Goal: Information Seeking & Learning: Check status

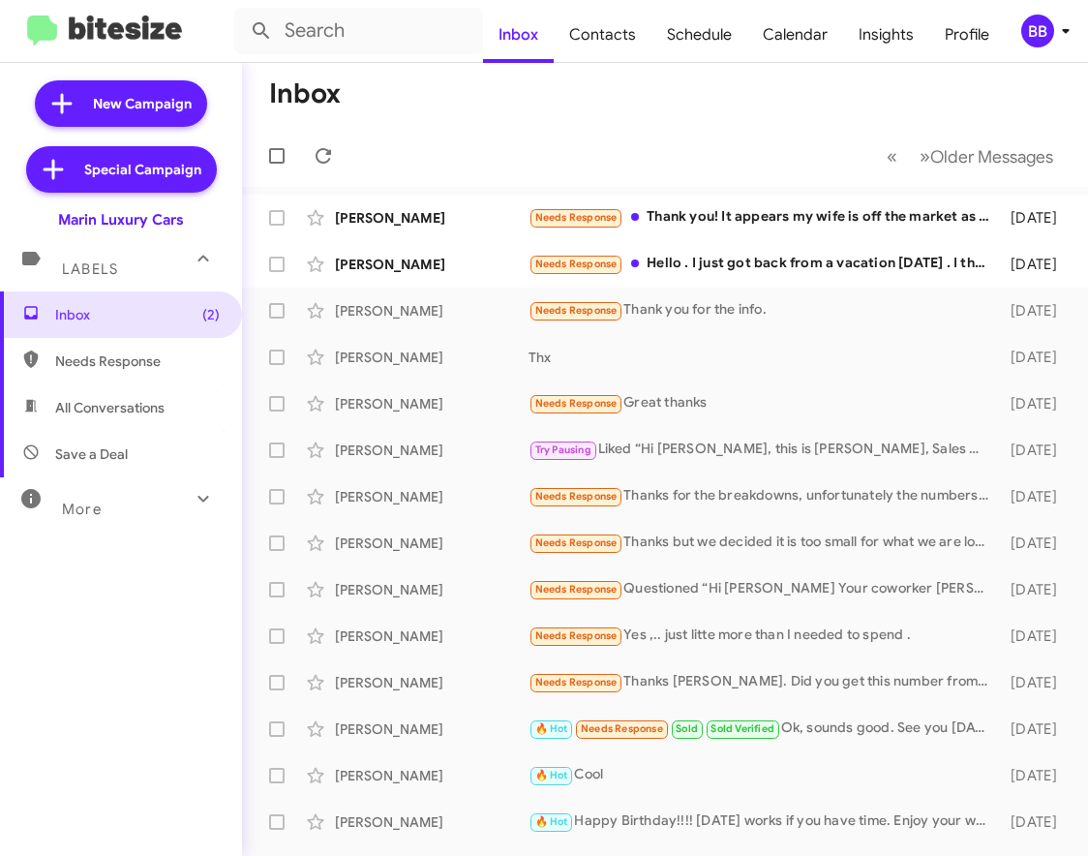
click at [1033, 29] on div "BB" at bounding box center [1038, 31] width 33 height 33
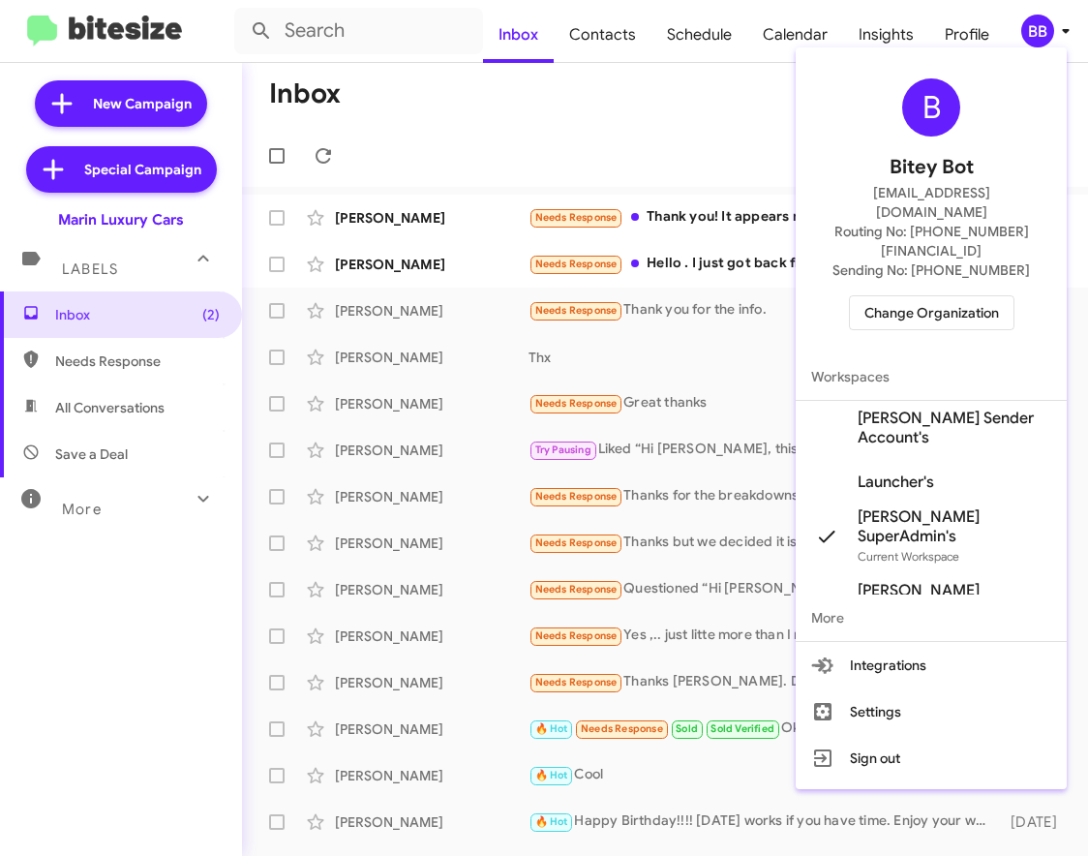
click at [901, 296] on span "Change Organization" at bounding box center [932, 312] width 135 height 33
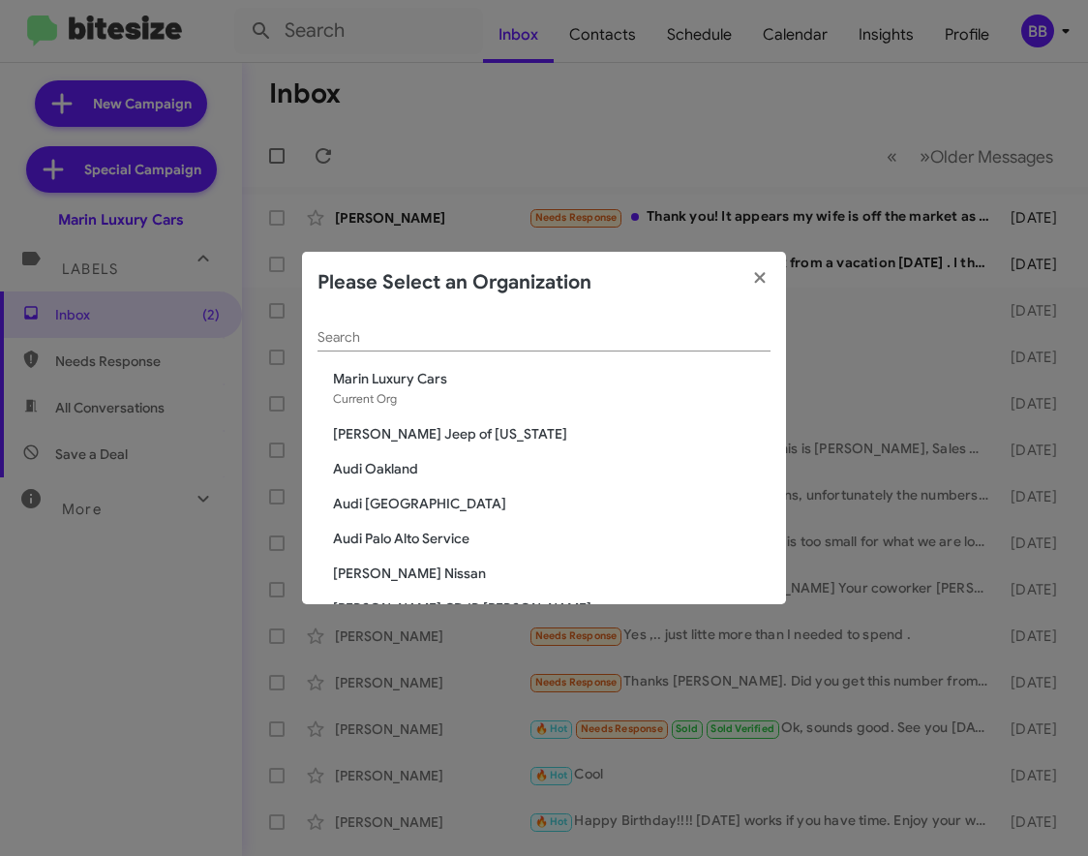
click at [355, 332] on input "Search" at bounding box center [544, 337] width 453 height 15
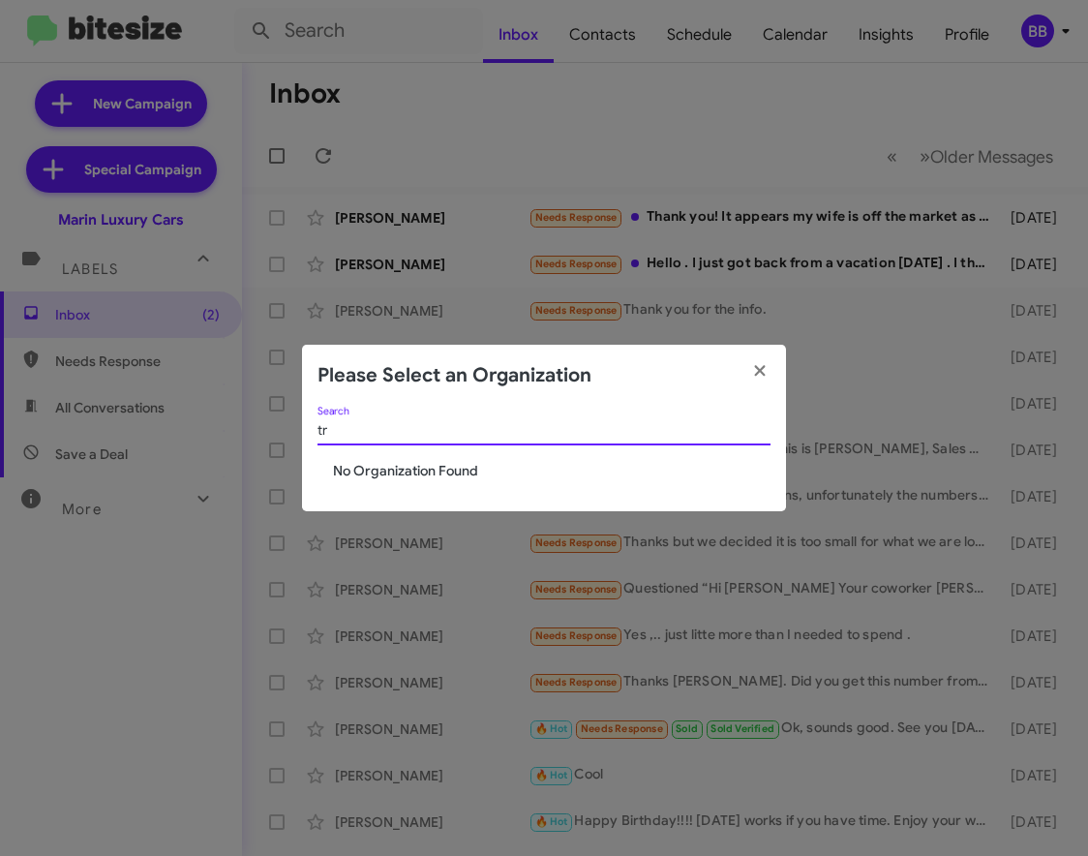
type input "t"
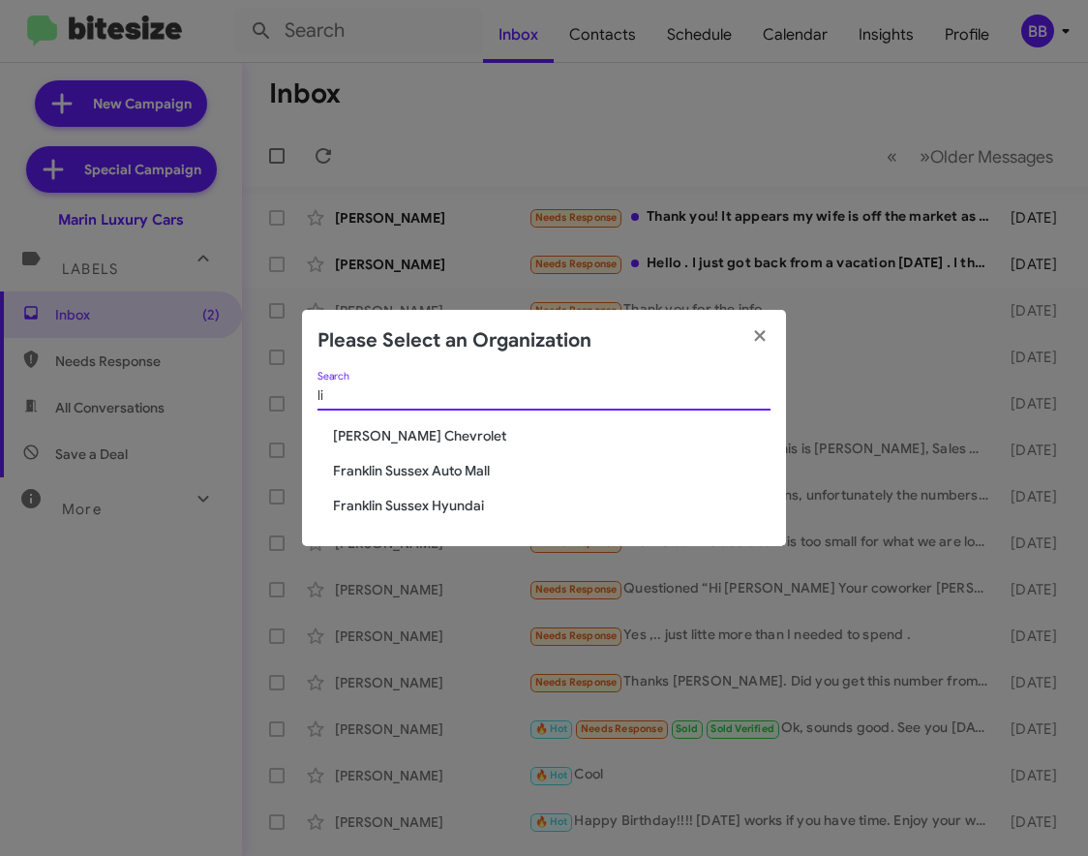
type input "l"
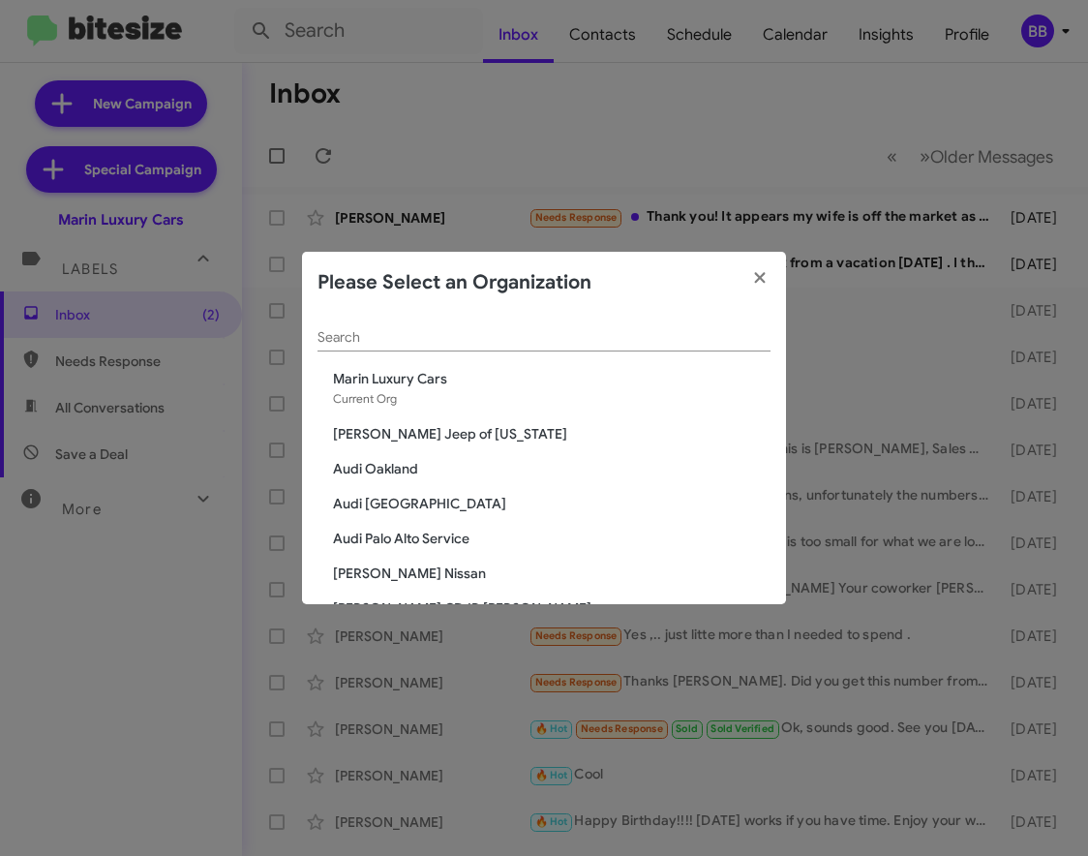
click at [1022, 15] on modal-container "Please Select an Organization Search Marin Luxury Cars Current Org [PERSON_NAME…" at bounding box center [544, 428] width 1088 height 856
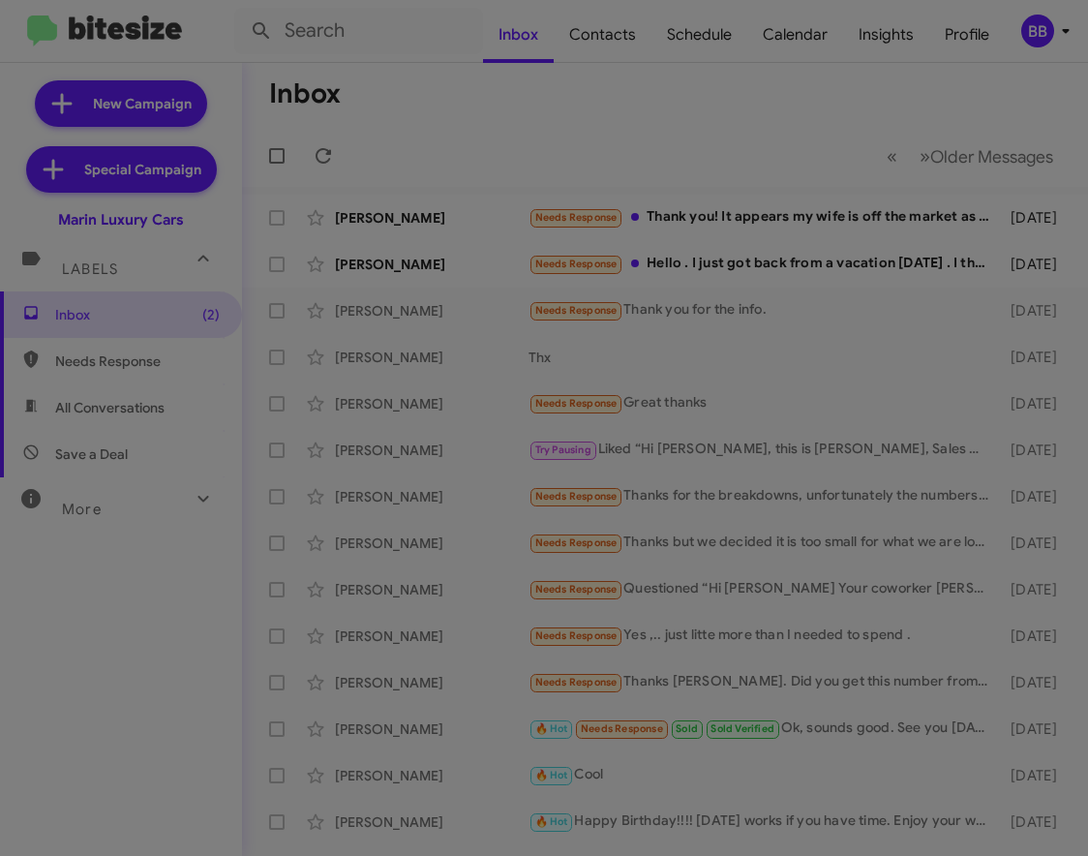
click at [1033, 29] on modal-container "Please Select an Organization Search Marin Luxury Cars Current Org [PERSON_NAME…" at bounding box center [544, 428] width 1088 height 856
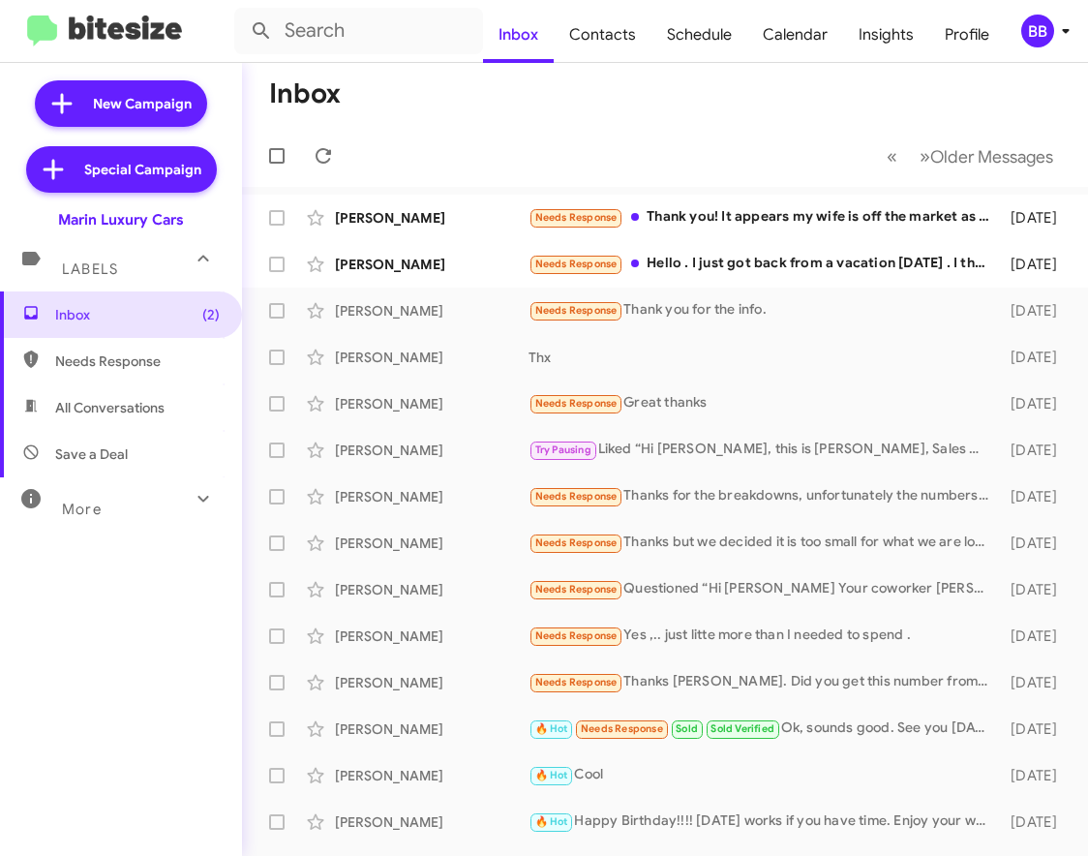
click at [1038, 34] on div "BB" at bounding box center [1038, 31] width 33 height 33
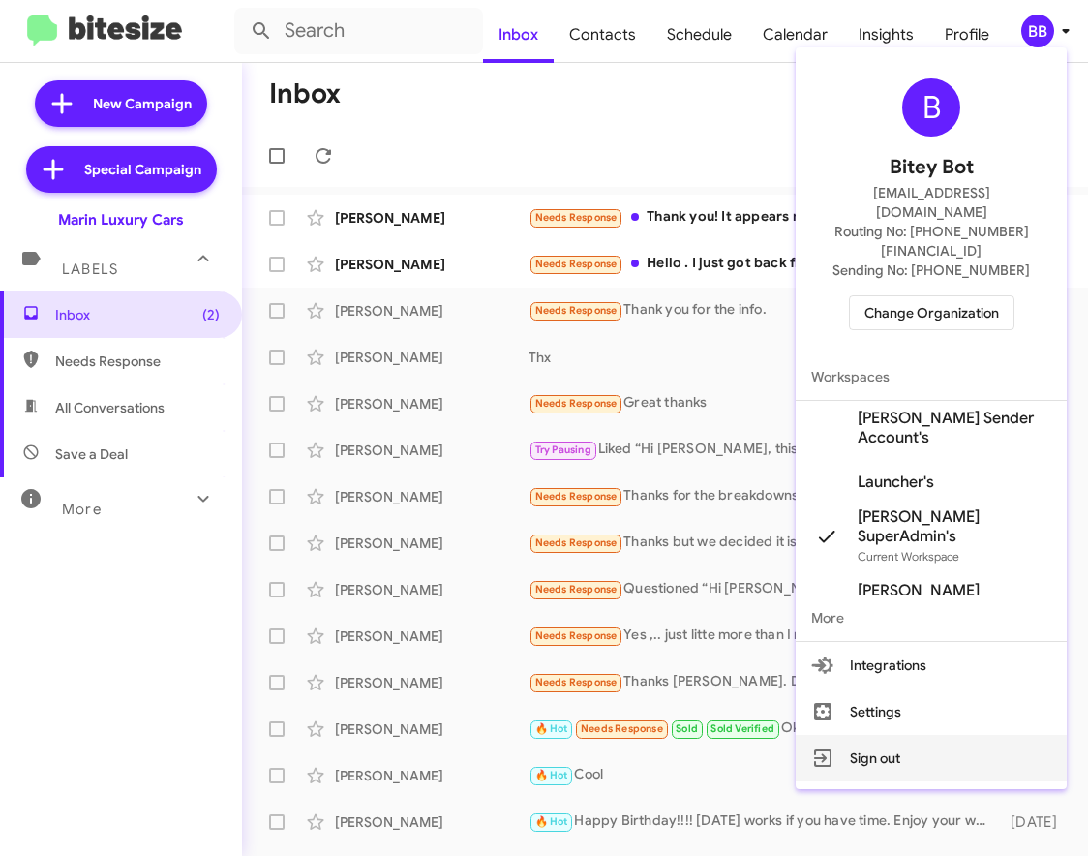
click at [909, 735] on button "Sign out" at bounding box center [931, 758] width 271 height 46
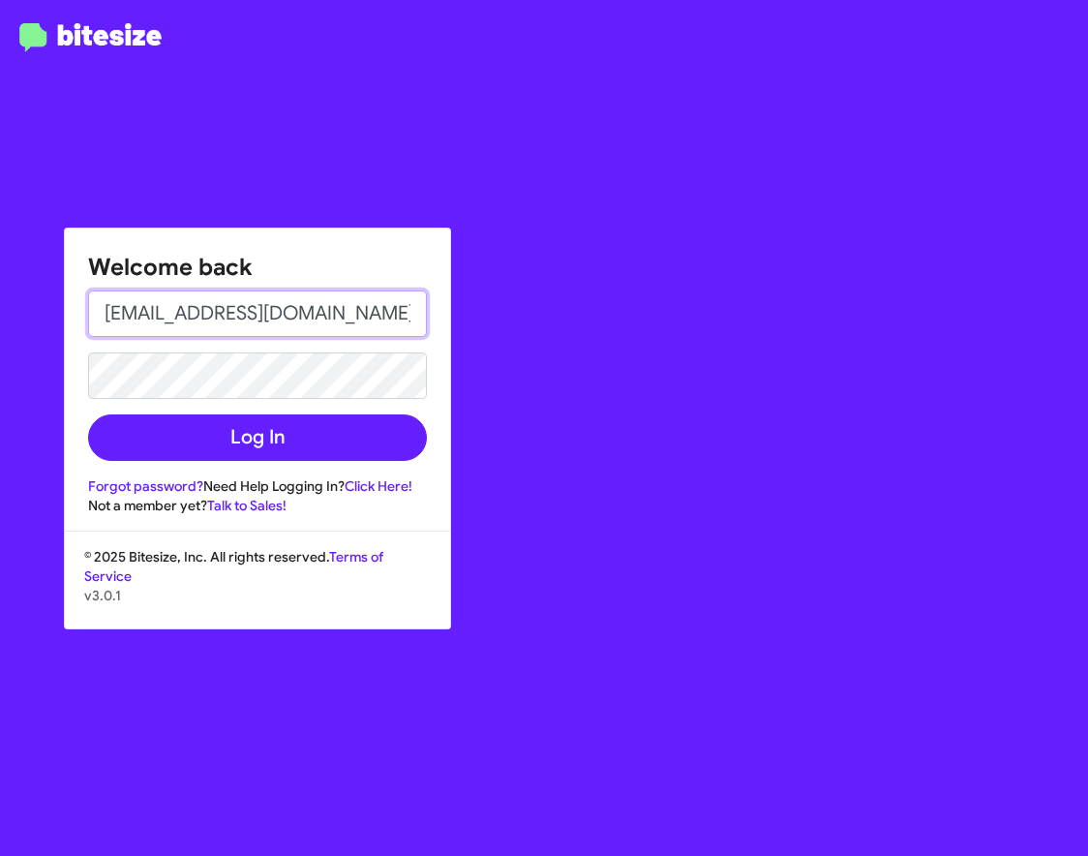
click at [272, 328] on input "[EMAIL_ADDRESS][DOMAIN_NAME]" at bounding box center [257, 313] width 339 height 46
click at [272, 328] on input "okrna" at bounding box center [257, 313] width 339 height 46
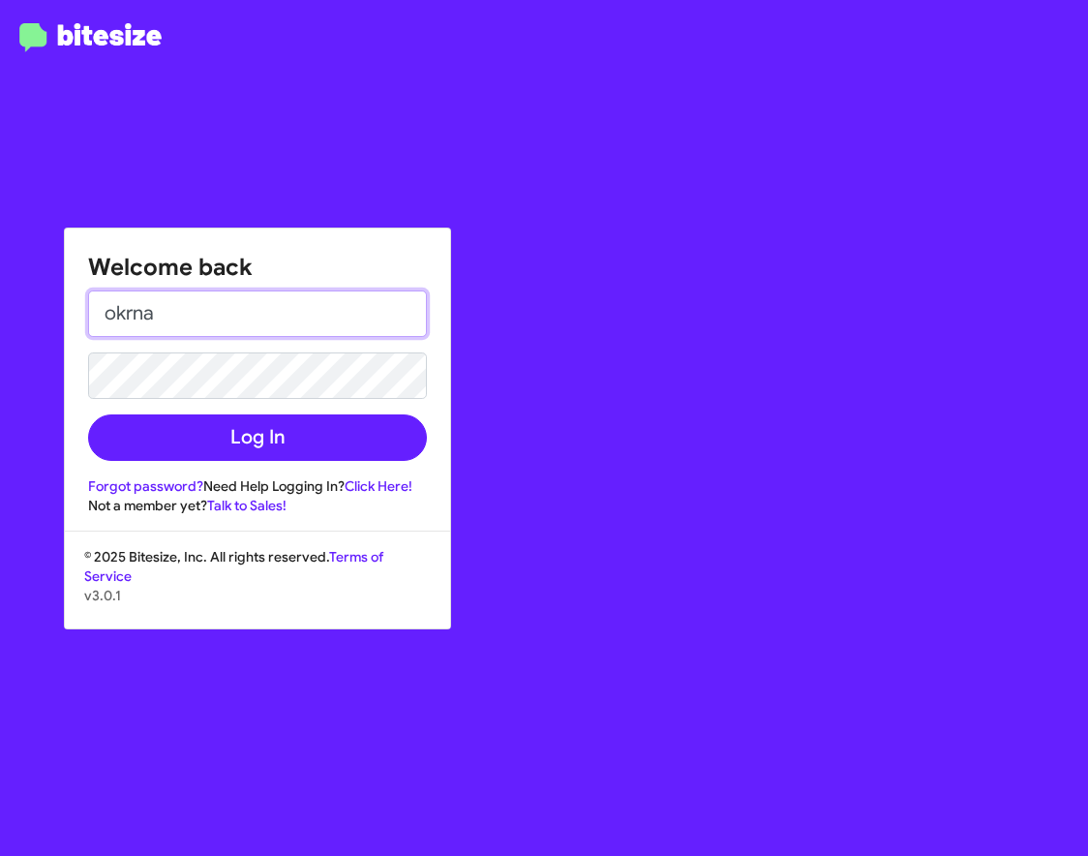
click at [272, 328] on input "okrna" at bounding box center [257, 313] width 339 height 46
type input "[EMAIL_ADDRESS][DOMAIN_NAME]"
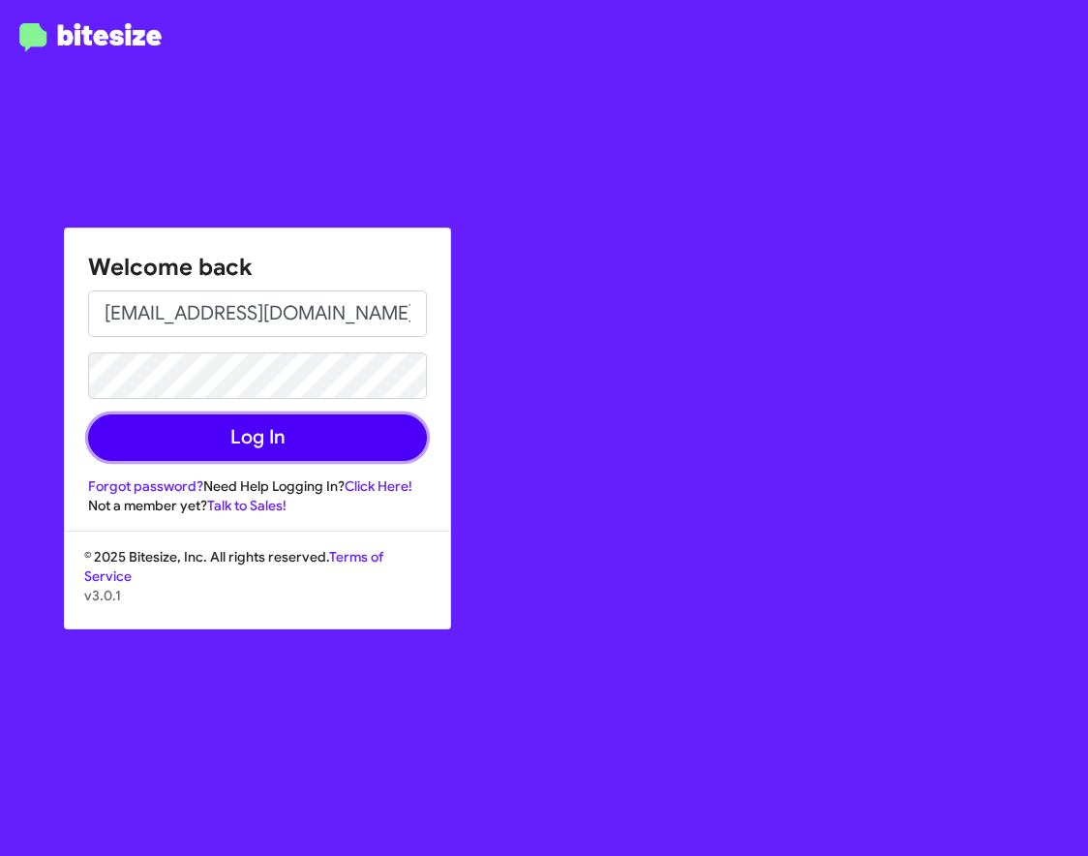
click at [244, 438] on button "Log In" at bounding box center [257, 437] width 339 height 46
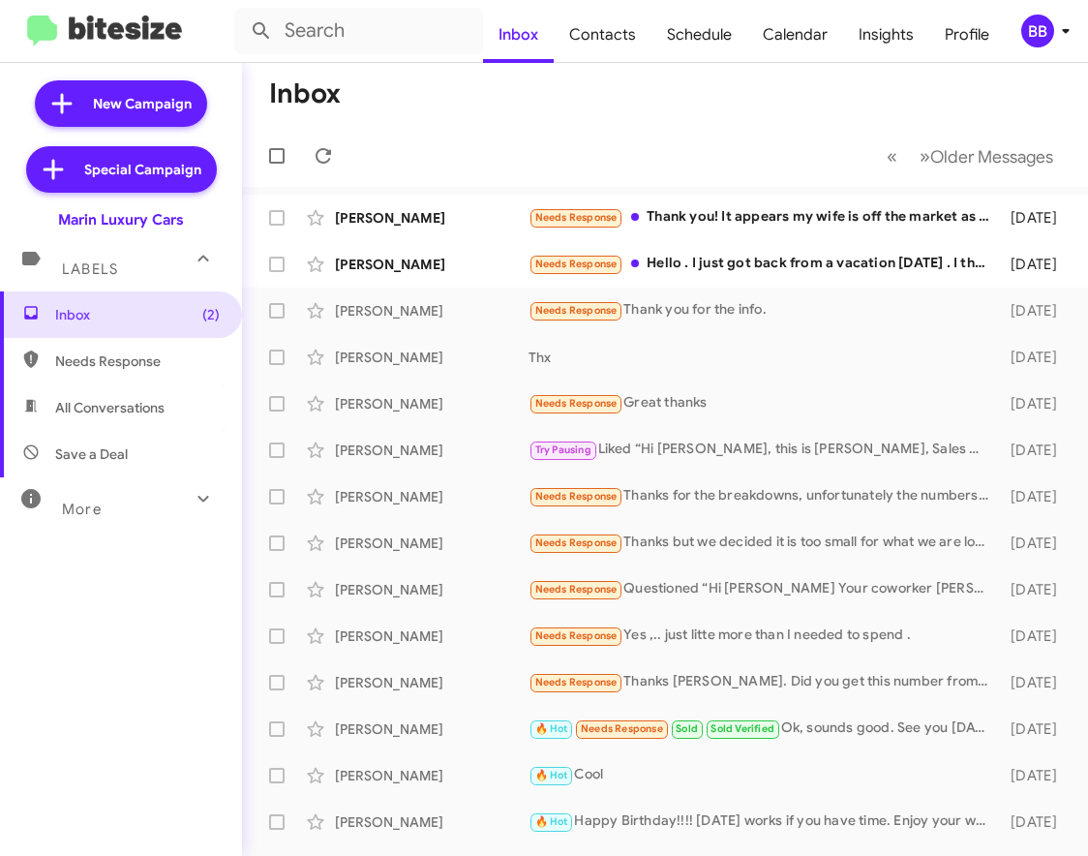
click at [1039, 43] on div "BB" at bounding box center [1038, 31] width 33 height 33
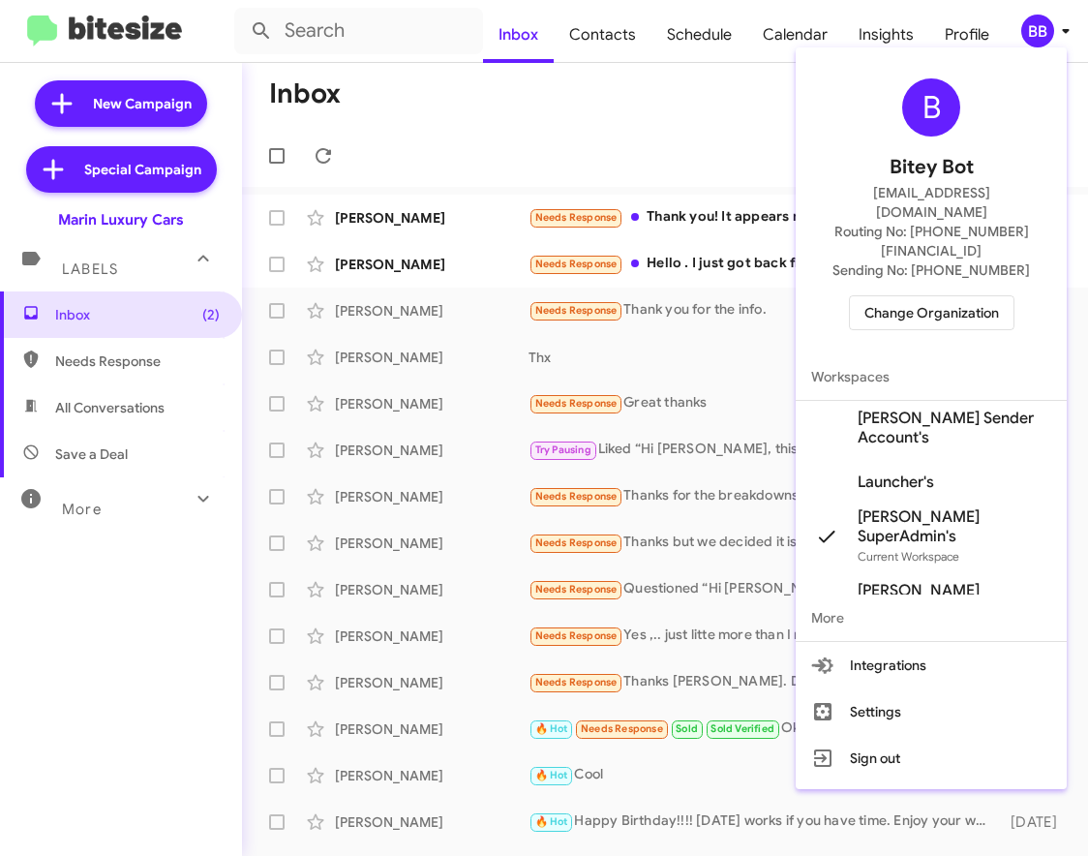
click at [952, 296] on span "Change Organization" at bounding box center [932, 312] width 135 height 33
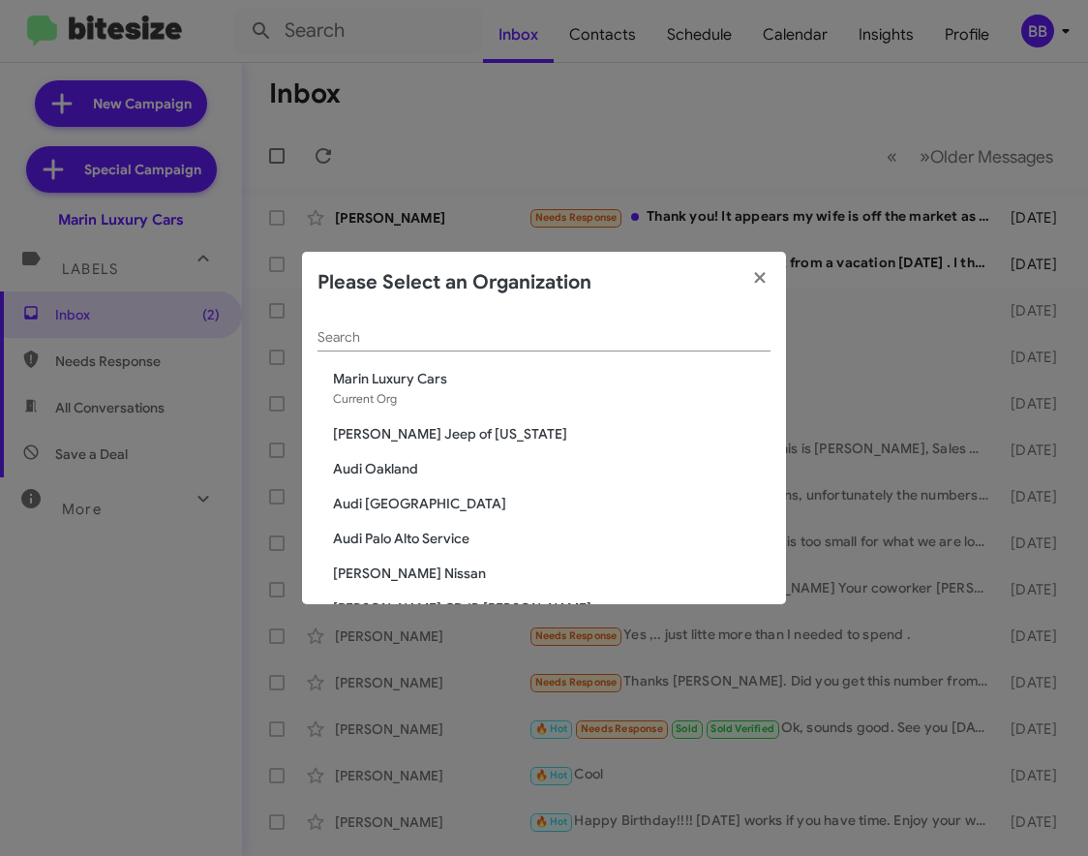
click at [416, 337] on input "Search" at bounding box center [544, 337] width 453 height 15
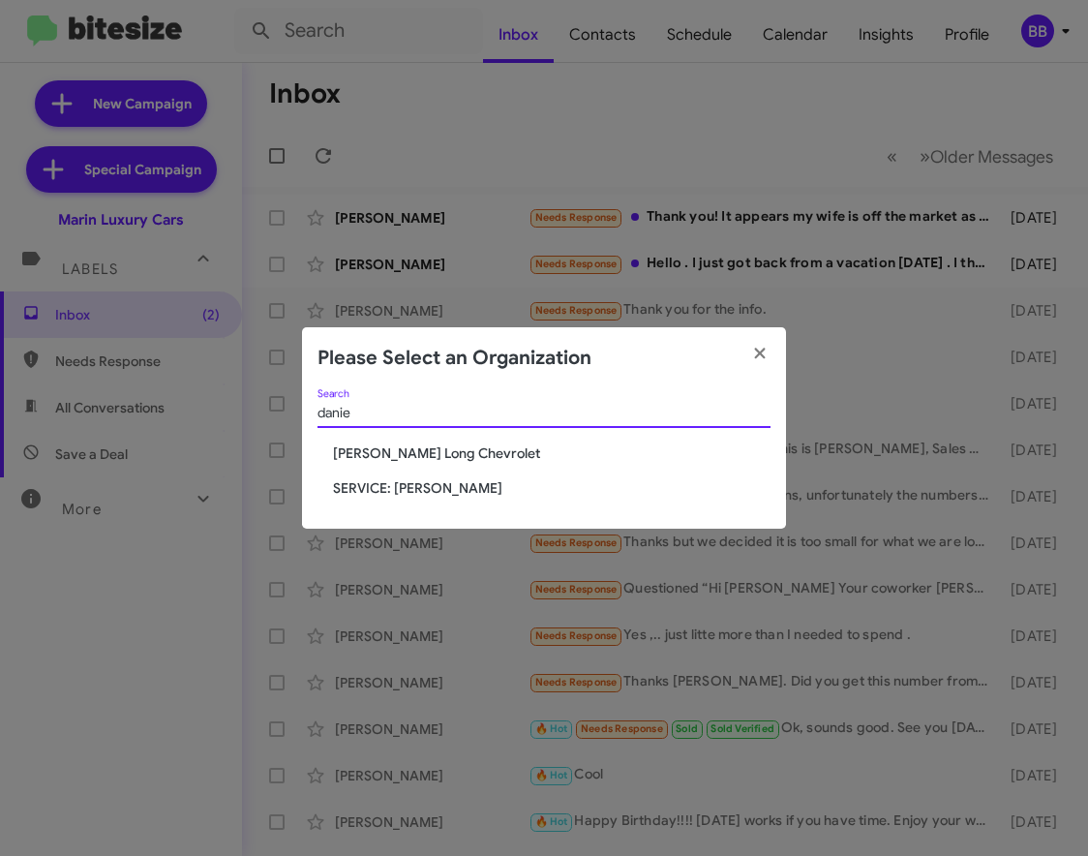
type input "danie"
click at [403, 459] on span "[PERSON_NAME] Long Chevrolet" at bounding box center [552, 452] width 438 height 19
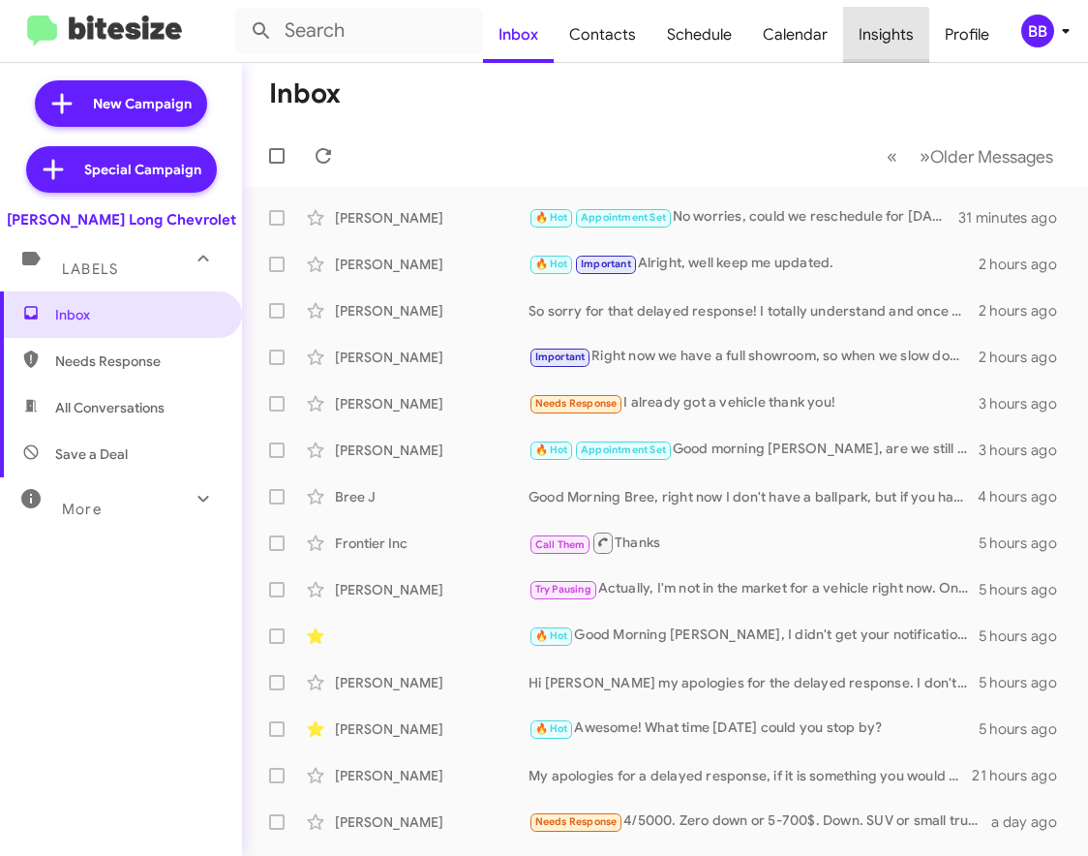
click at [881, 47] on span "Insights" at bounding box center [886, 35] width 86 height 56
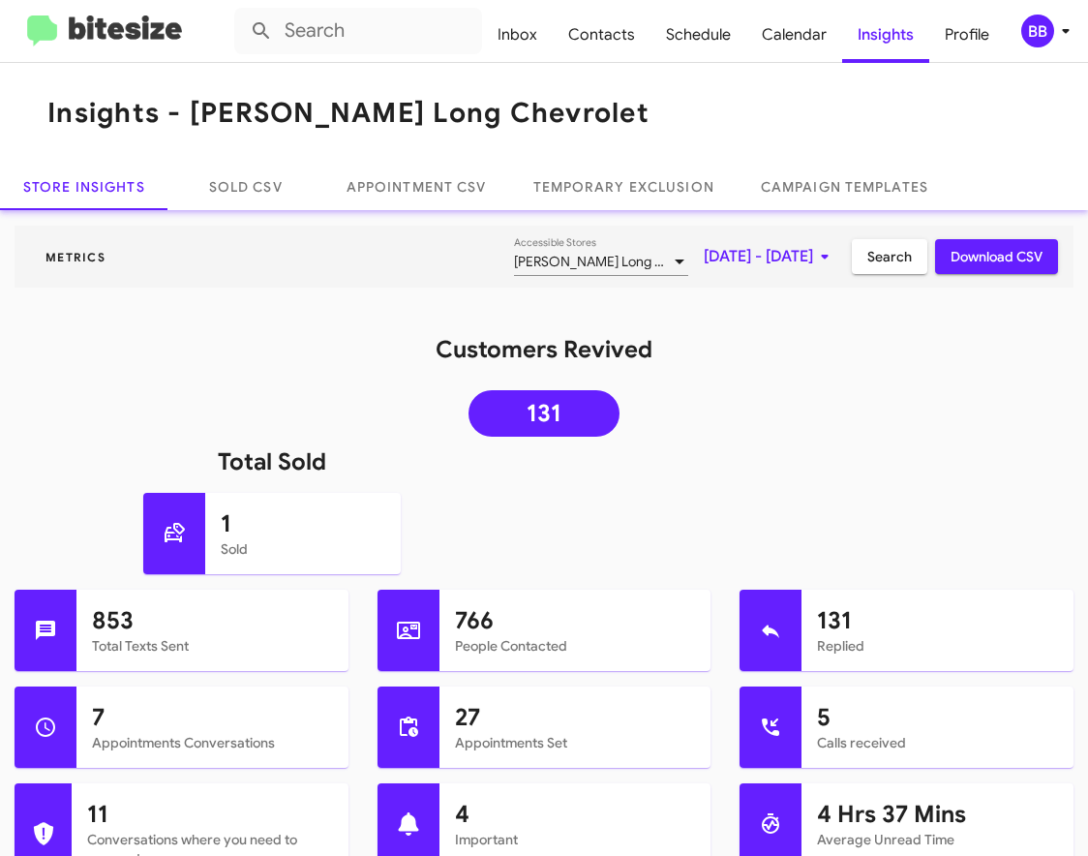
click at [714, 265] on span "Sep 1, 2025 - Sep 5, 2025" at bounding box center [770, 256] width 133 height 35
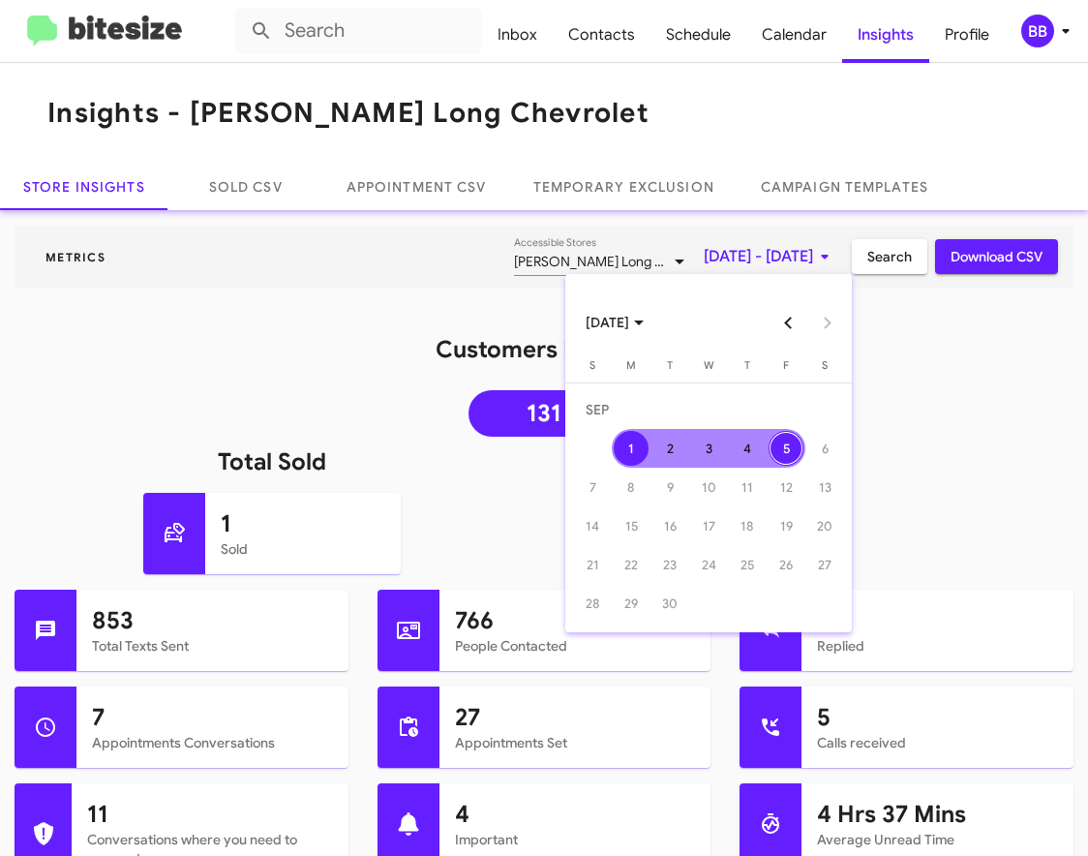
click at [782, 322] on button "Previous month" at bounding box center [789, 322] width 39 height 39
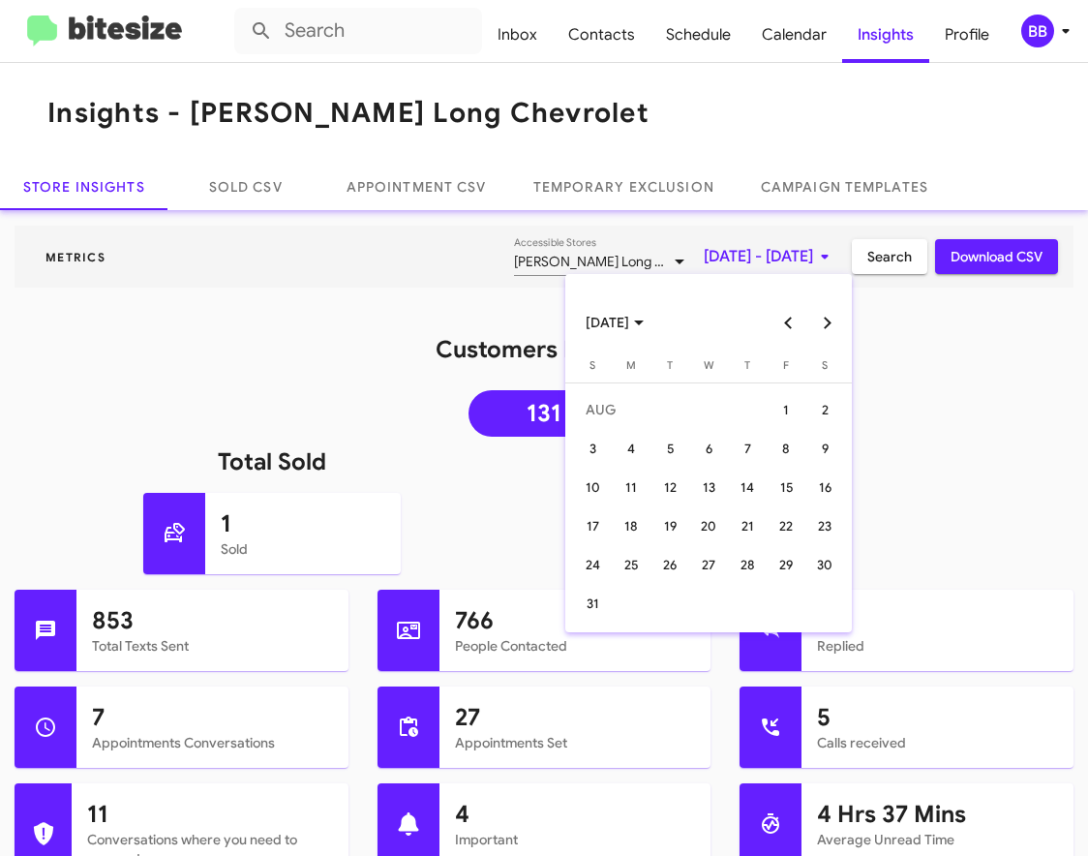
click at [782, 322] on button "Previous month" at bounding box center [789, 322] width 39 height 39
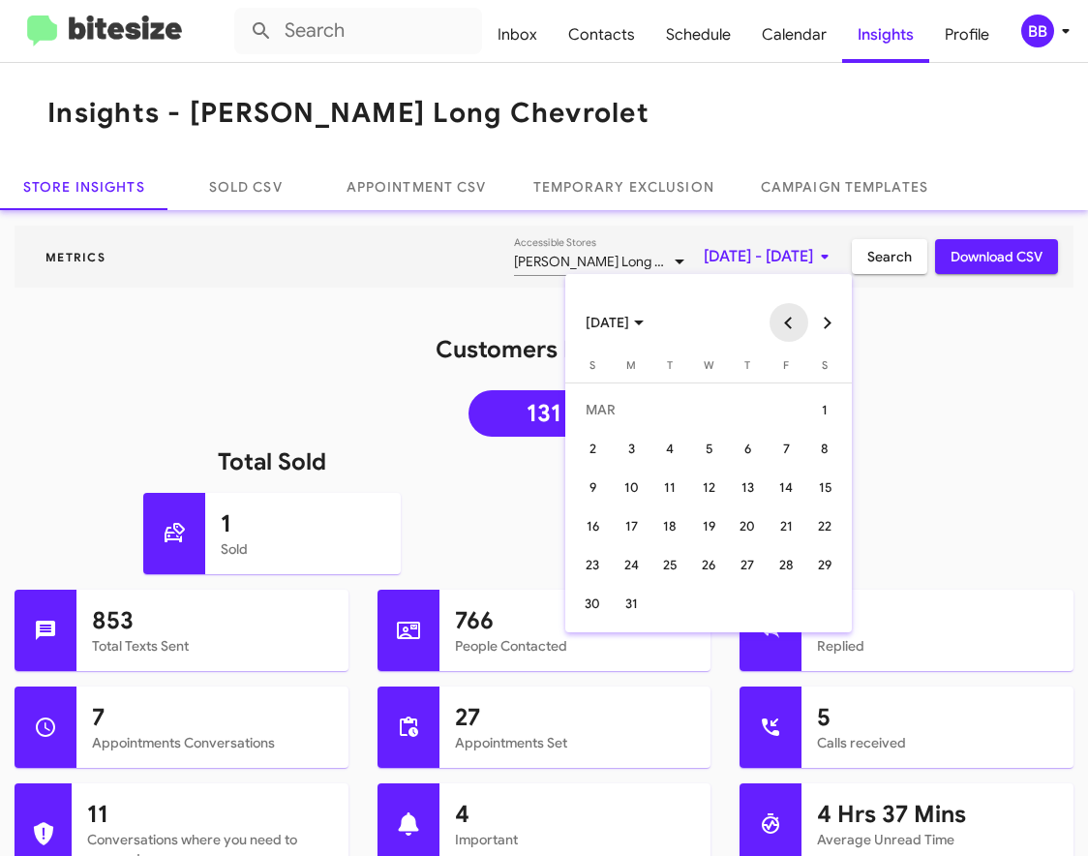
click at [782, 322] on button "Previous month" at bounding box center [789, 322] width 39 height 39
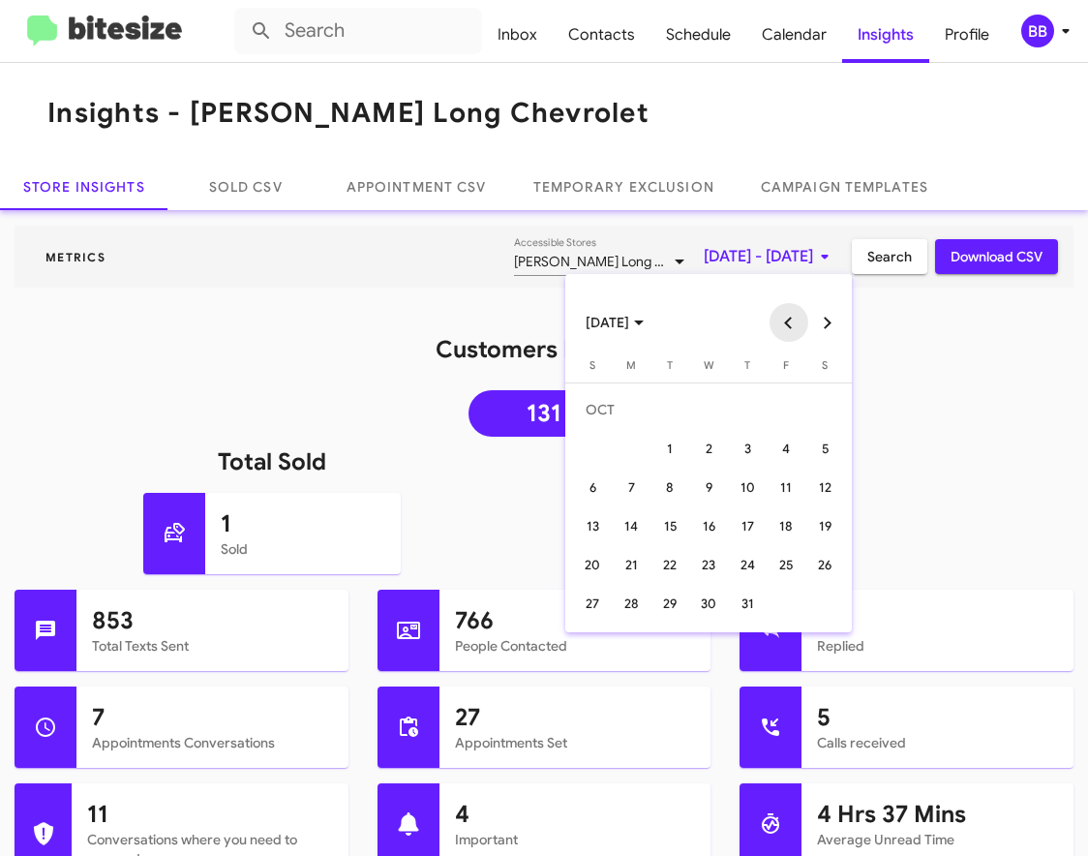
click at [782, 322] on button "Previous month" at bounding box center [789, 322] width 39 height 39
click at [748, 453] on div "5" at bounding box center [747, 448] width 35 height 35
click at [827, 324] on button "Next month" at bounding box center [828, 322] width 39 height 39
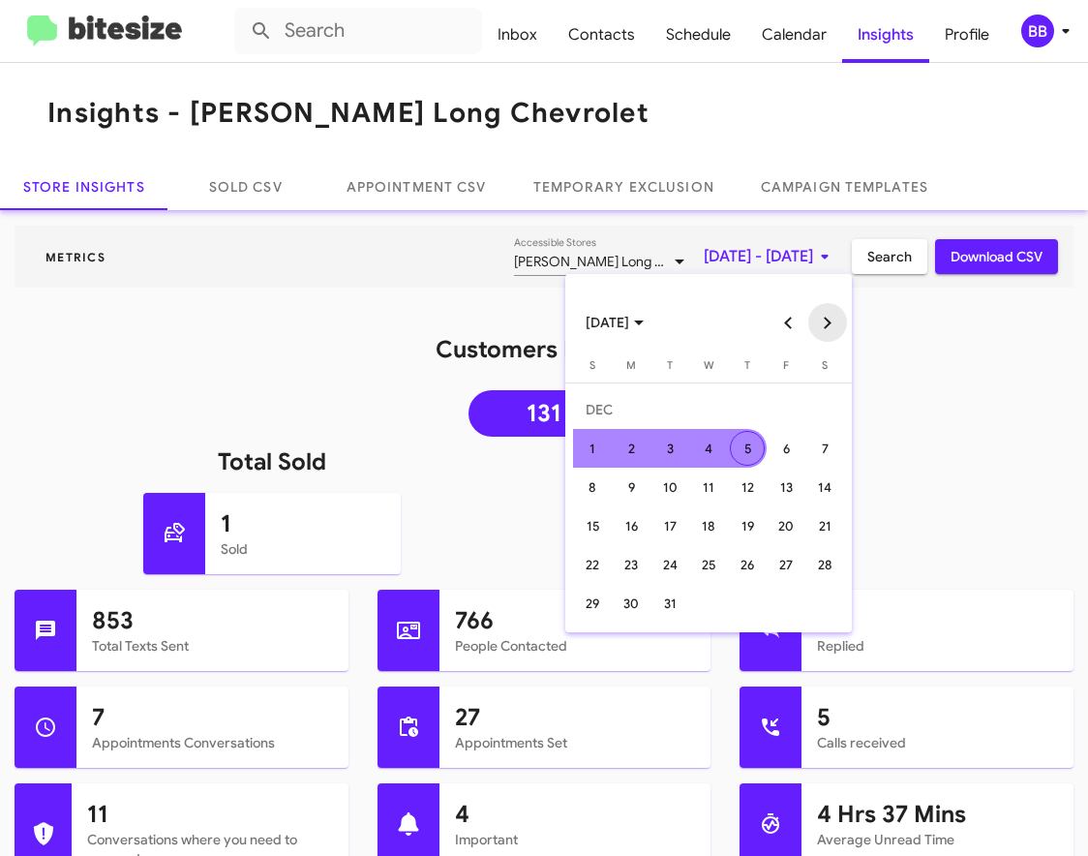
click at [827, 324] on button "Next month" at bounding box center [828, 322] width 39 height 39
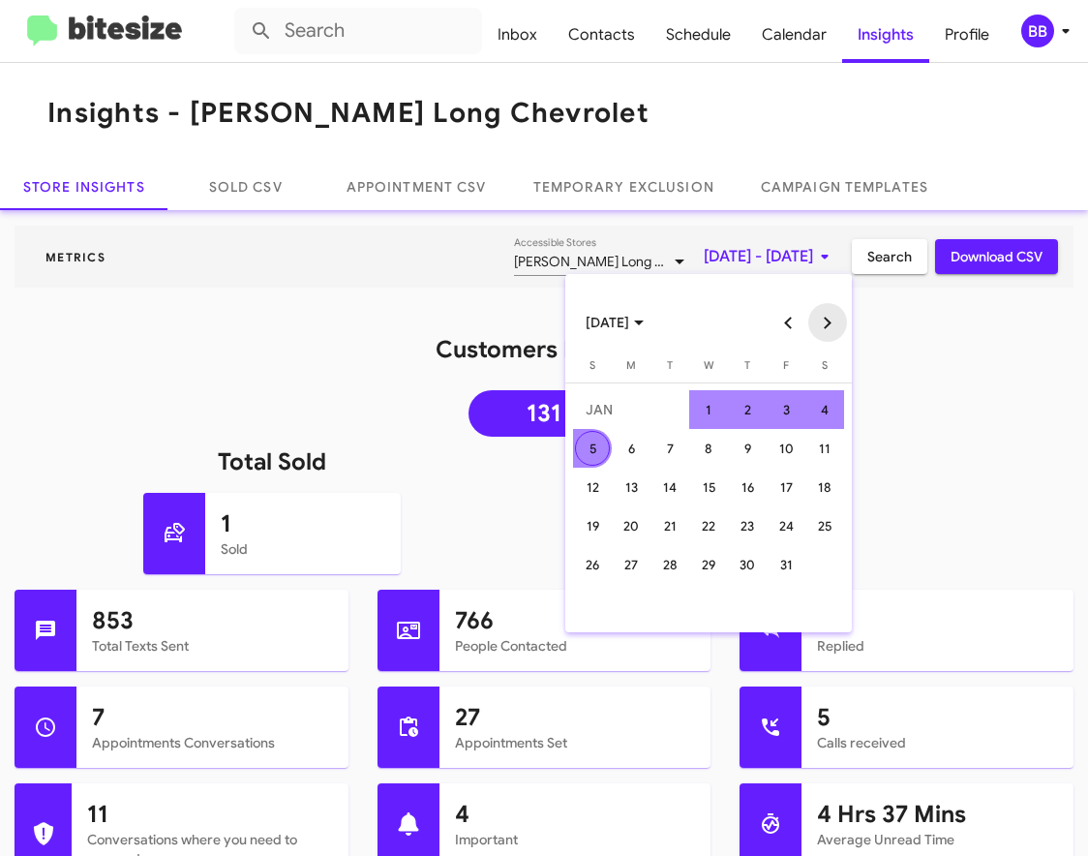
click at [827, 324] on button "Next month" at bounding box center [828, 322] width 39 height 39
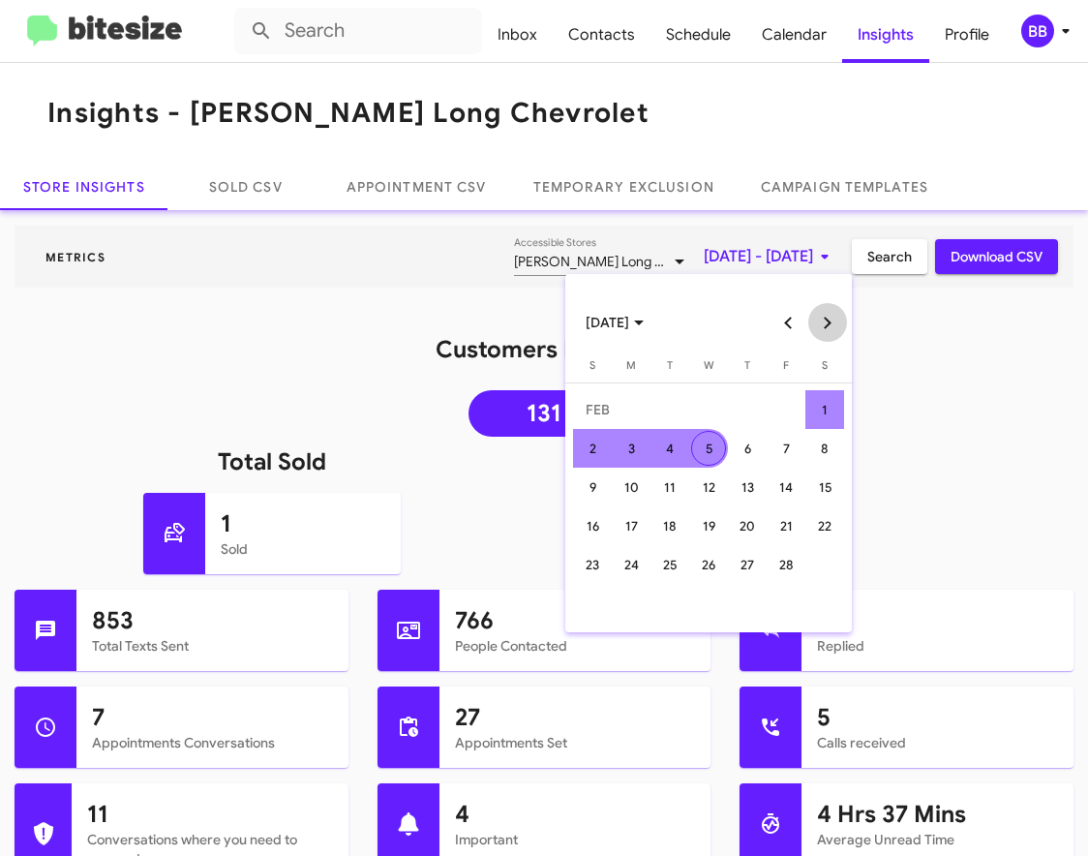
click at [827, 324] on button "Next month" at bounding box center [828, 322] width 39 height 39
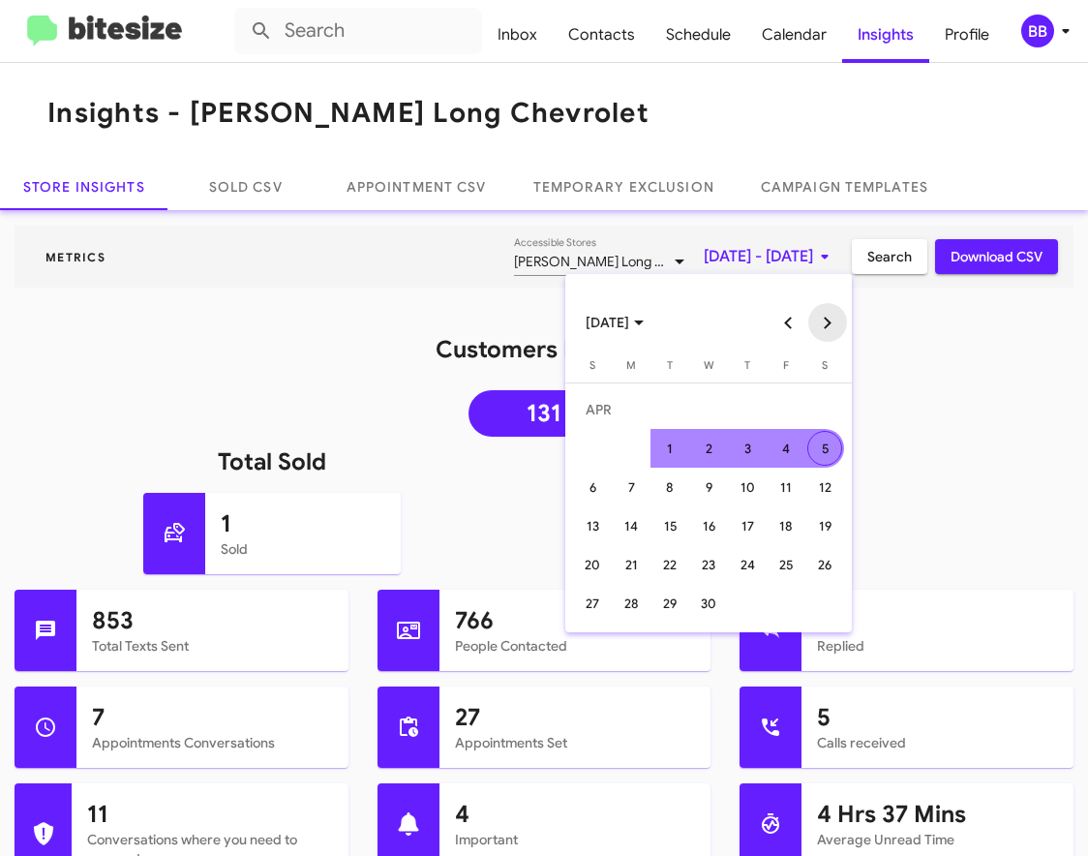
click at [827, 324] on button "Next month" at bounding box center [828, 322] width 39 height 39
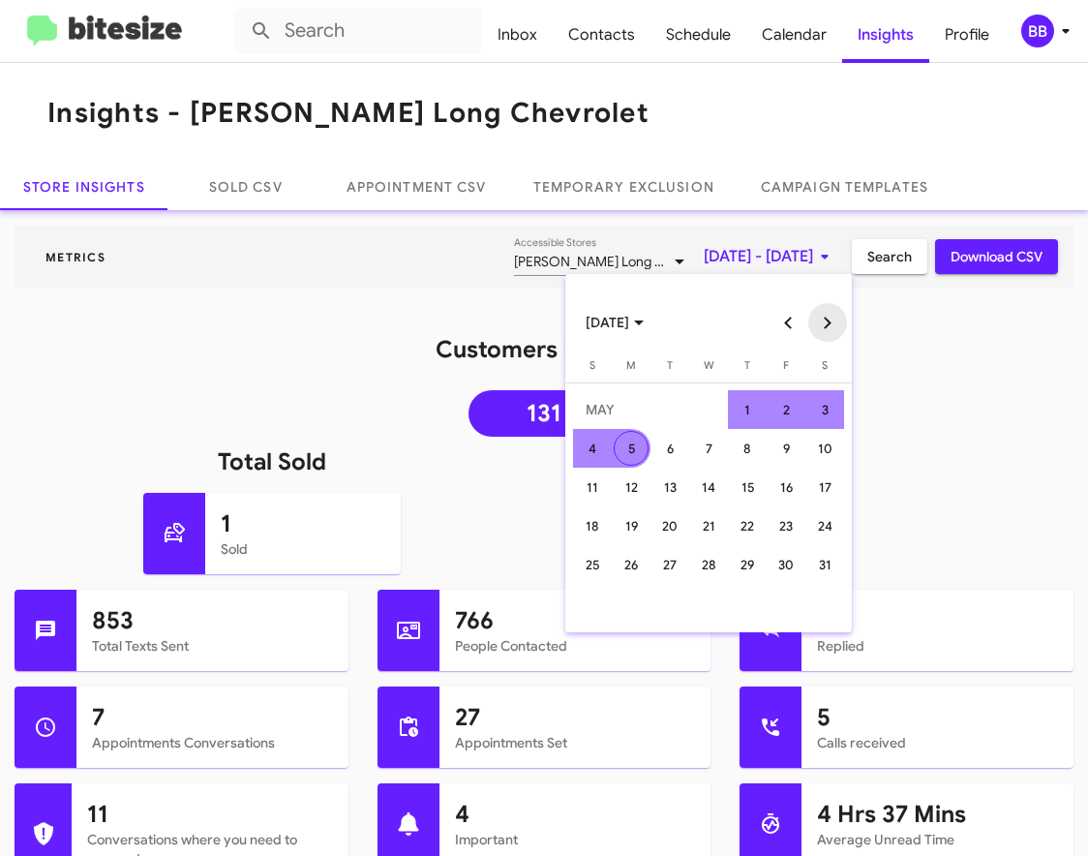
click at [827, 324] on button "Next month" at bounding box center [828, 322] width 39 height 39
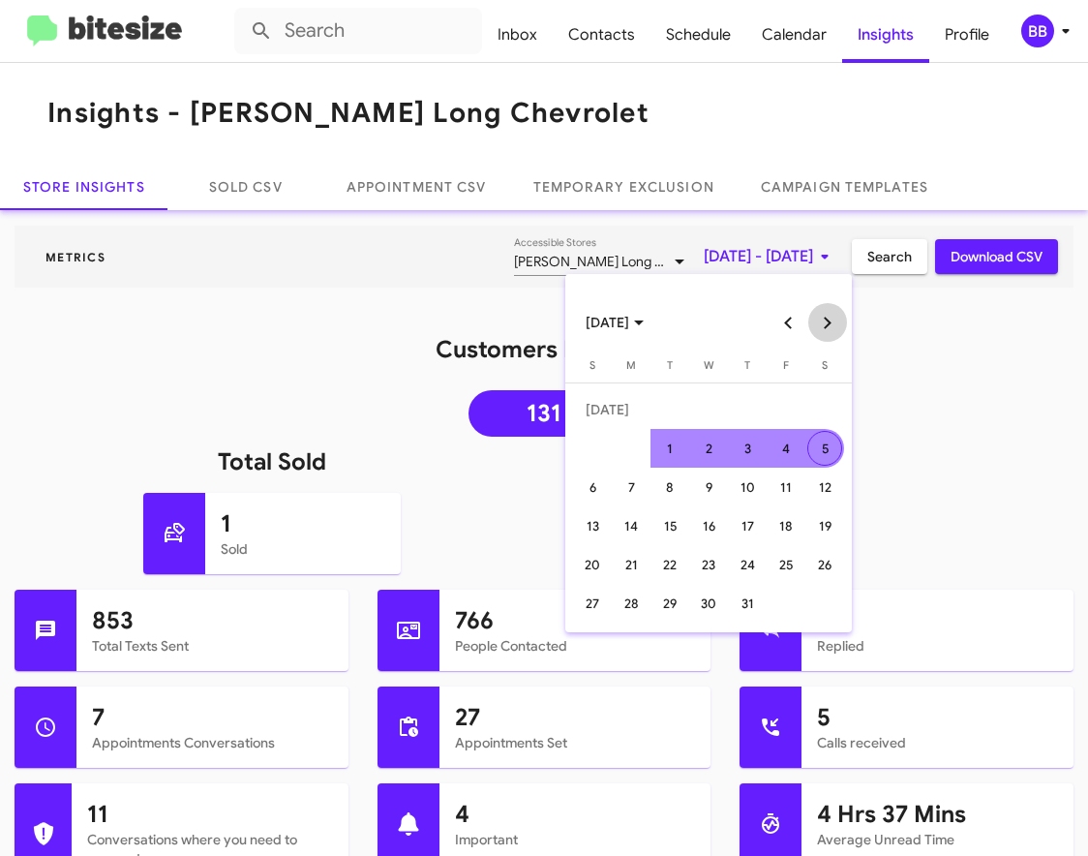
click at [827, 324] on button "Next month" at bounding box center [828, 322] width 39 height 39
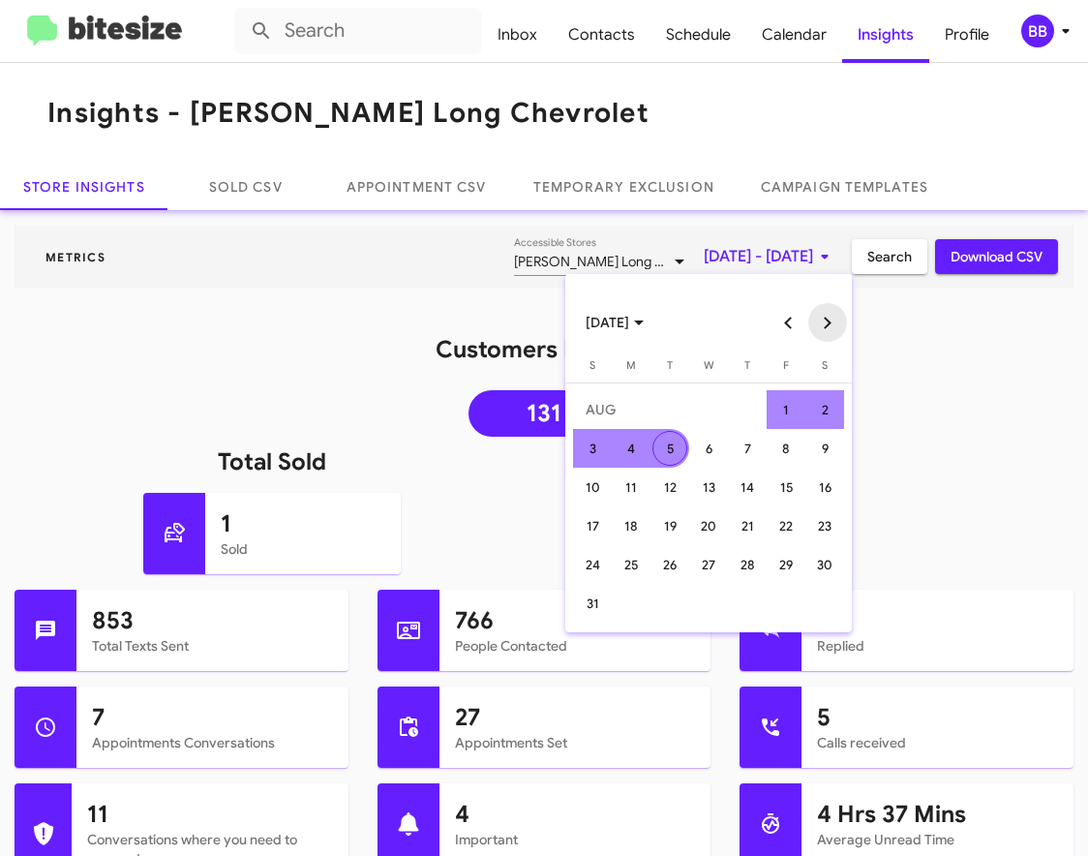
click at [827, 324] on button "Next month" at bounding box center [828, 322] width 39 height 39
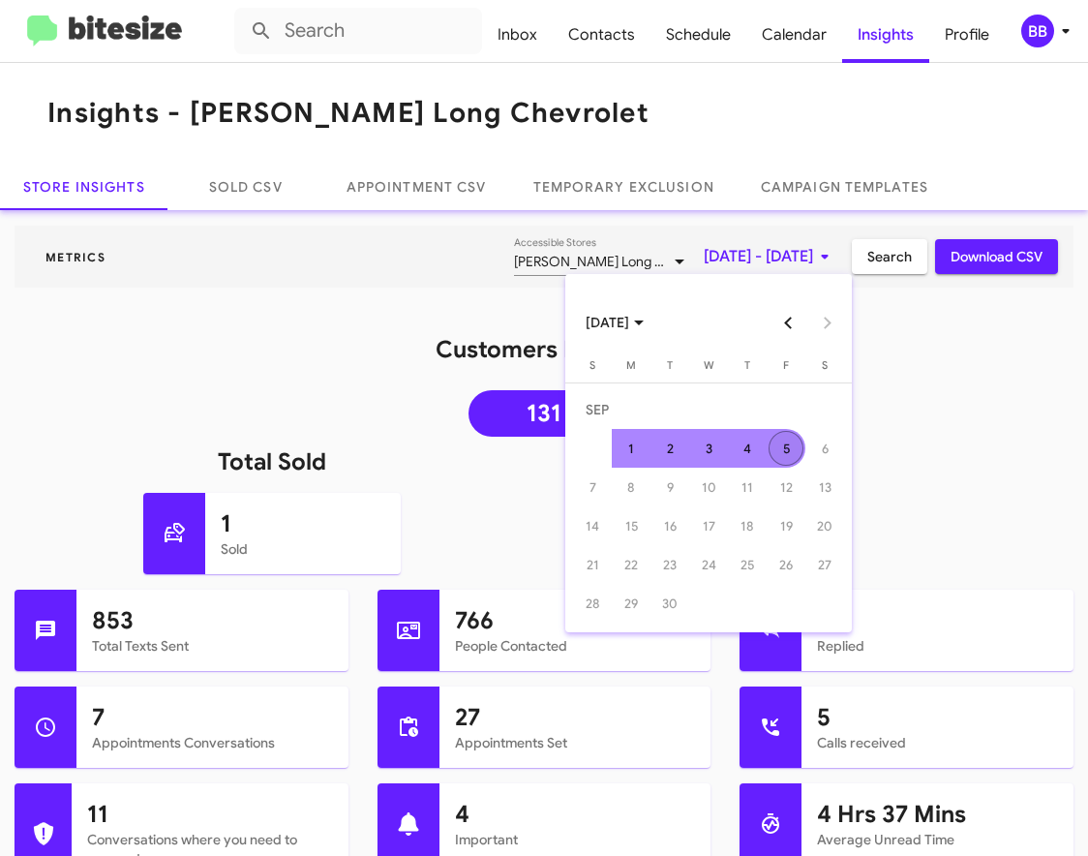
click at [792, 445] on div "5" at bounding box center [786, 448] width 35 height 35
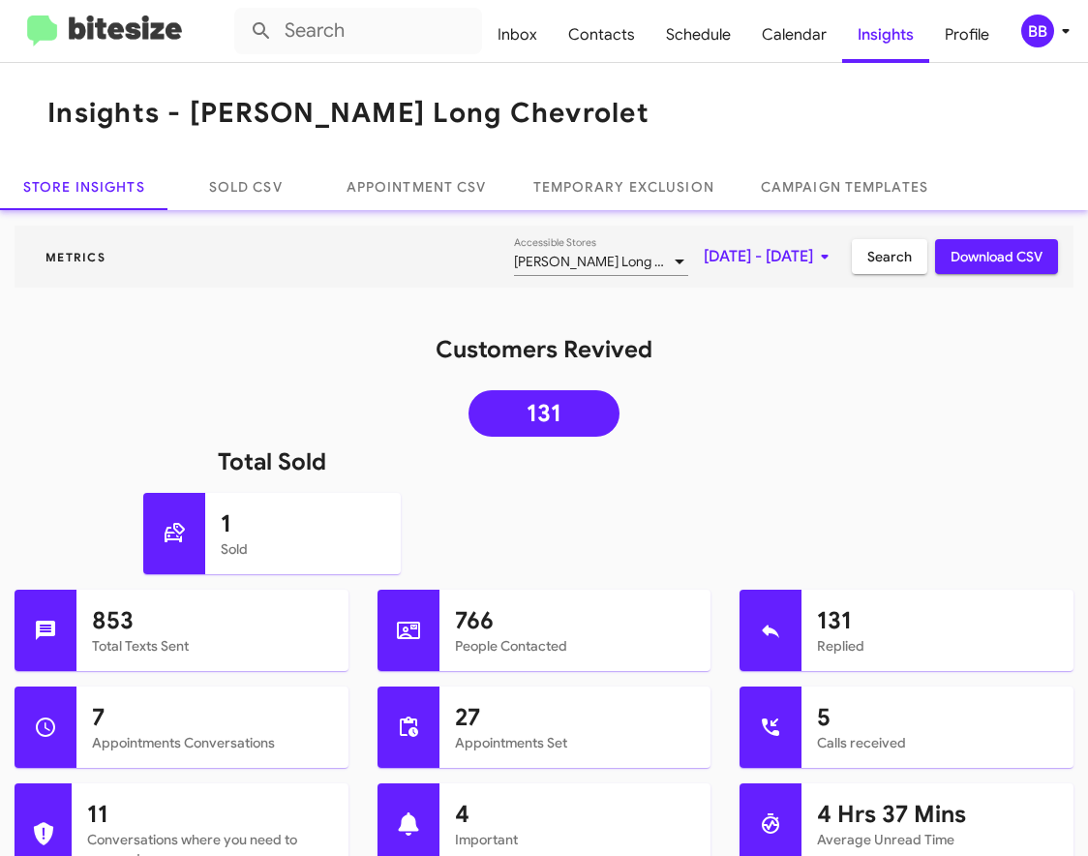
click at [903, 245] on span "Search" at bounding box center [890, 256] width 45 height 35
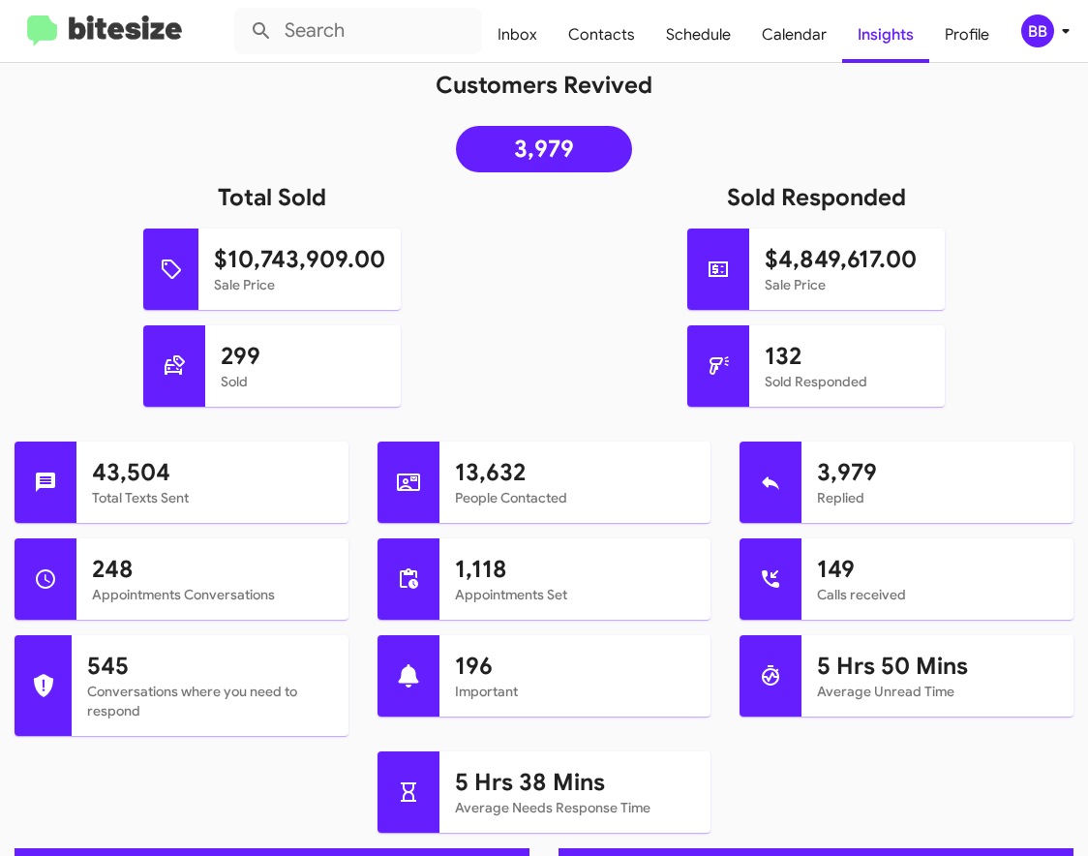
scroll to position [378, 0]
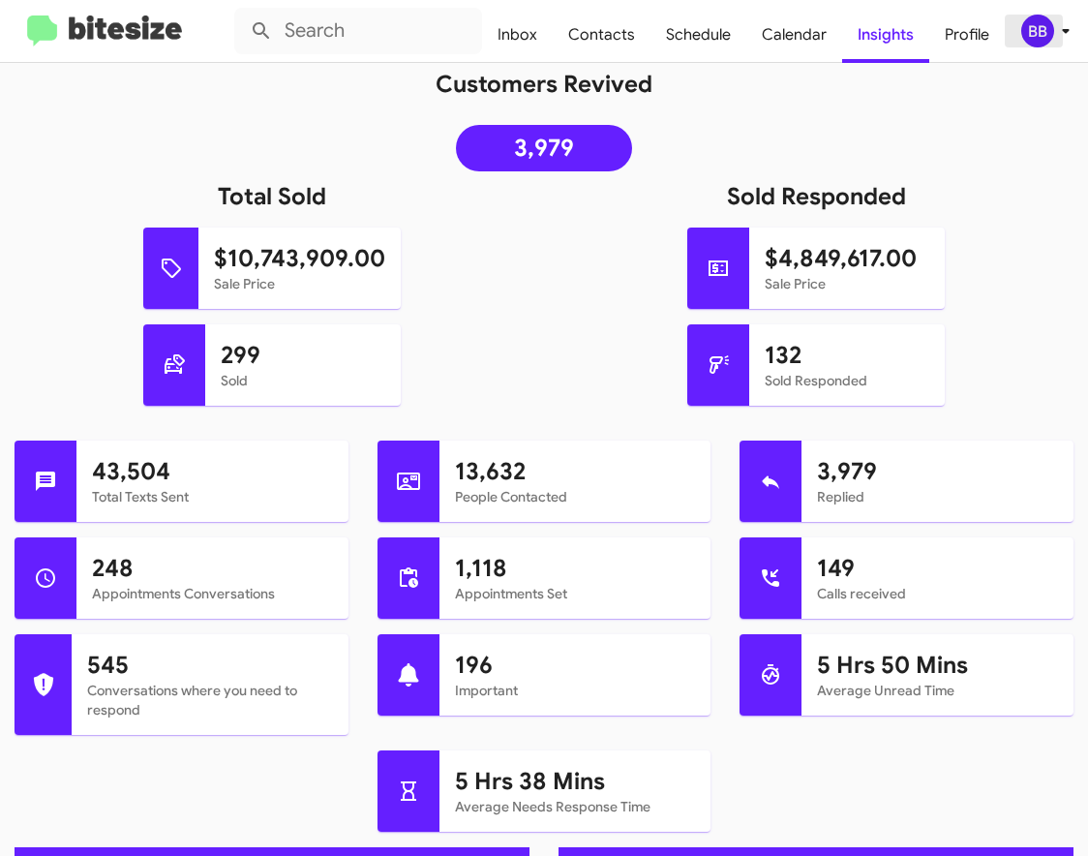
click at [1037, 25] on div "BB" at bounding box center [1038, 31] width 33 height 33
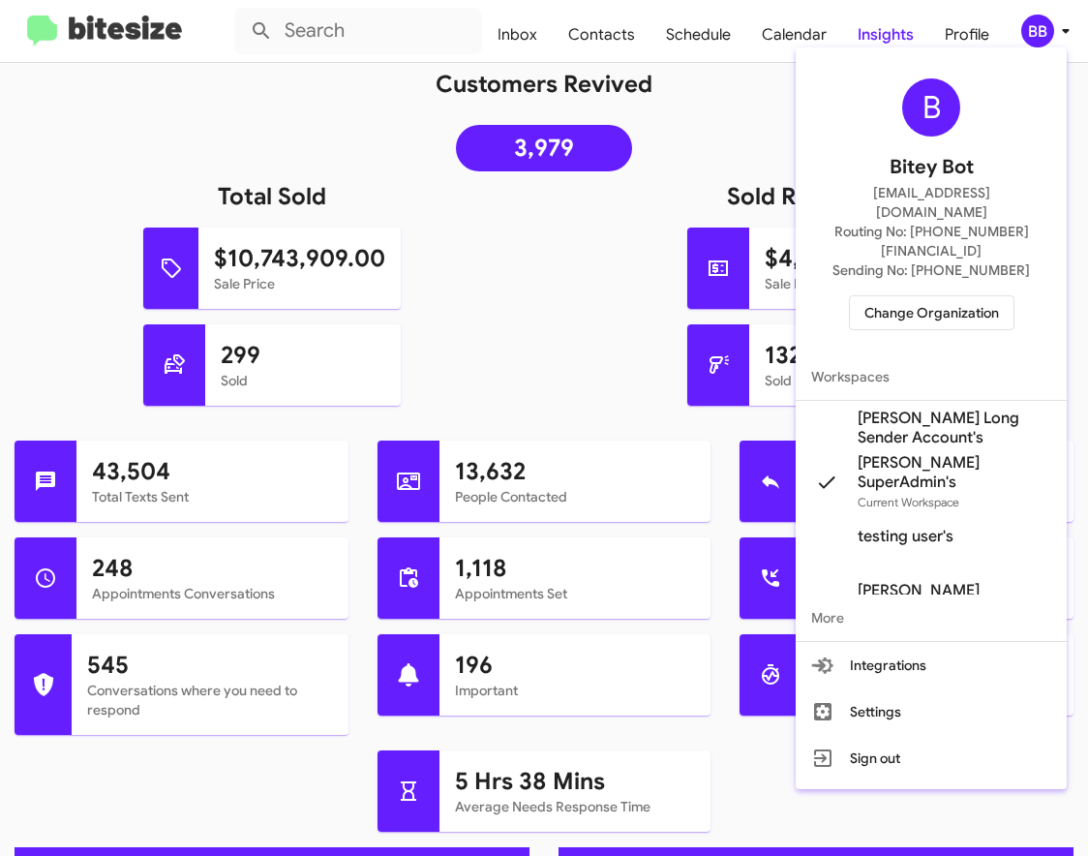
click at [567, 317] on div at bounding box center [544, 428] width 1088 height 856
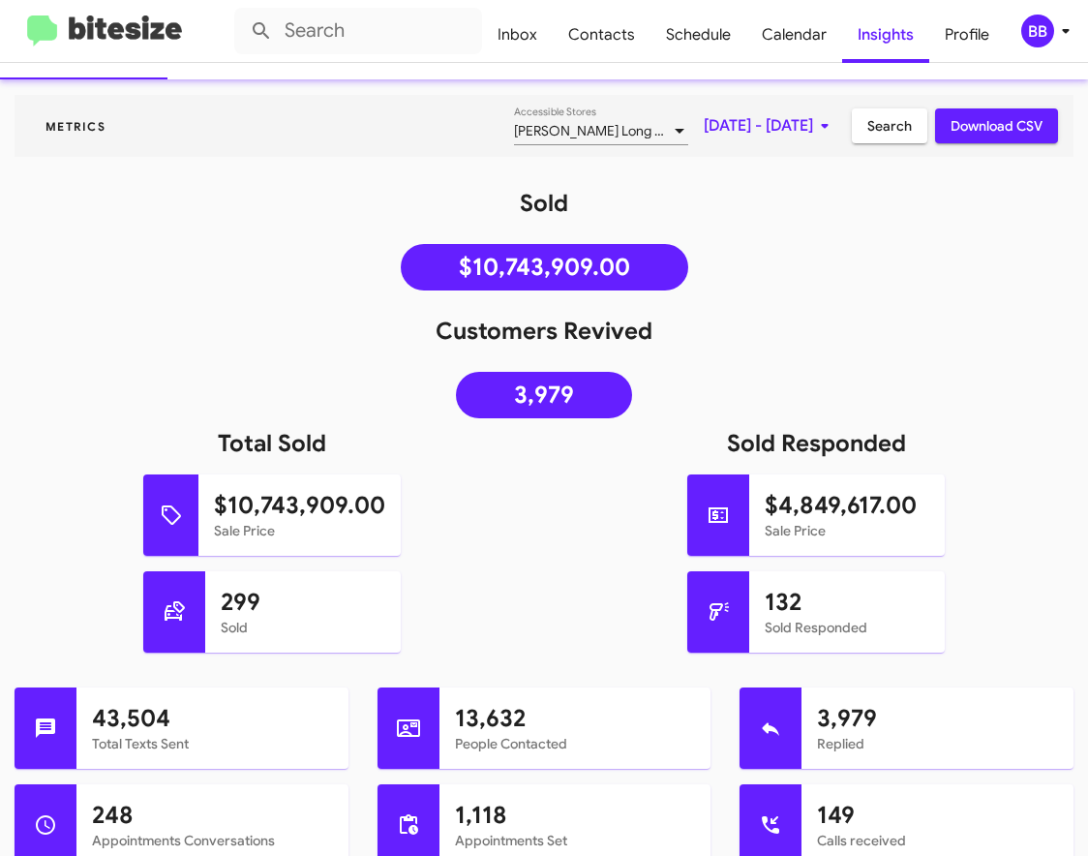
scroll to position [83, 0]
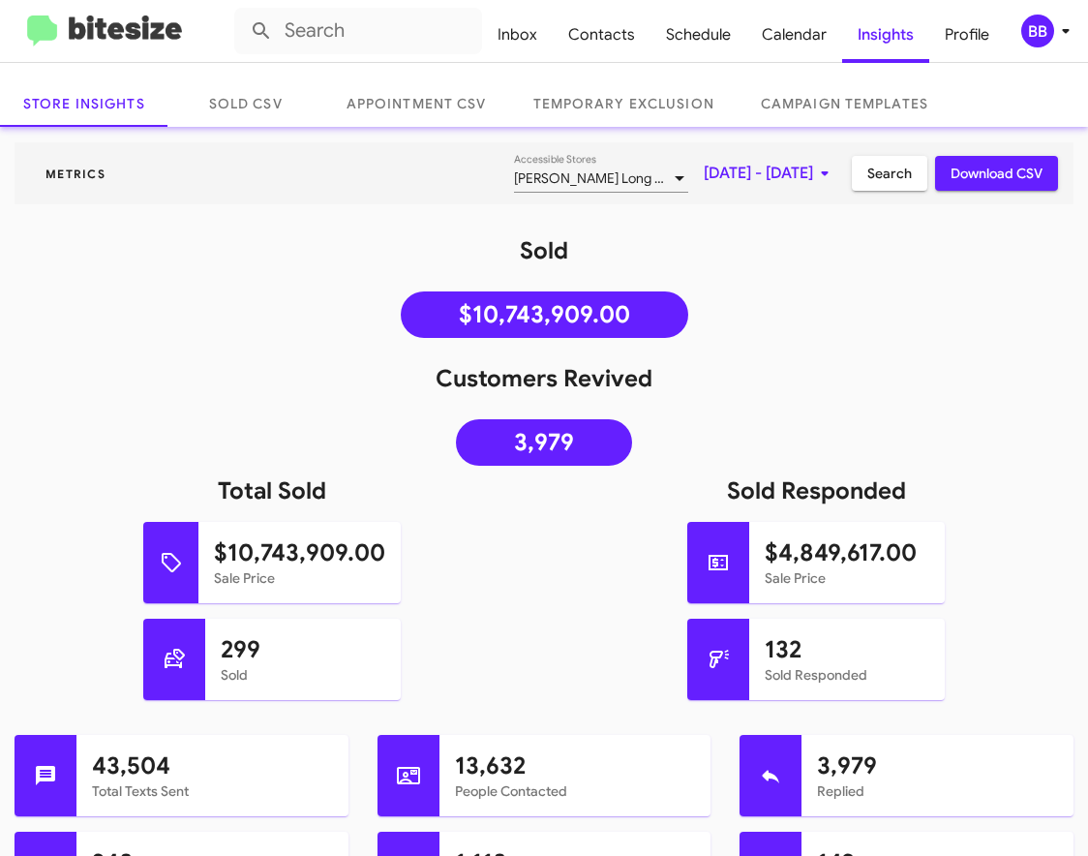
click at [547, 178] on span "[PERSON_NAME] Long Chevrolet" at bounding box center [614, 177] width 200 height 17
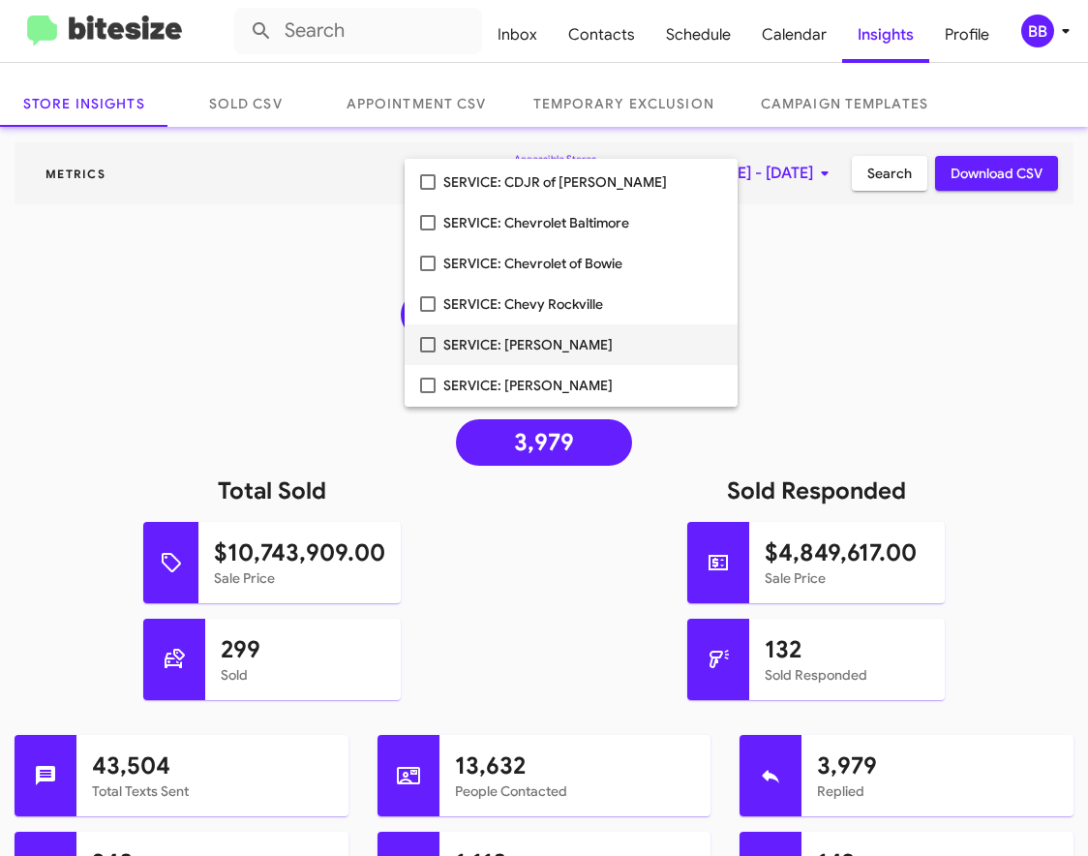
click at [520, 340] on span "SERVICE: [PERSON_NAME]" at bounding box center [582, 344] width 279 height 41
click at [839, 320] on div at bounding box center [544, 428] width 1088 height 856
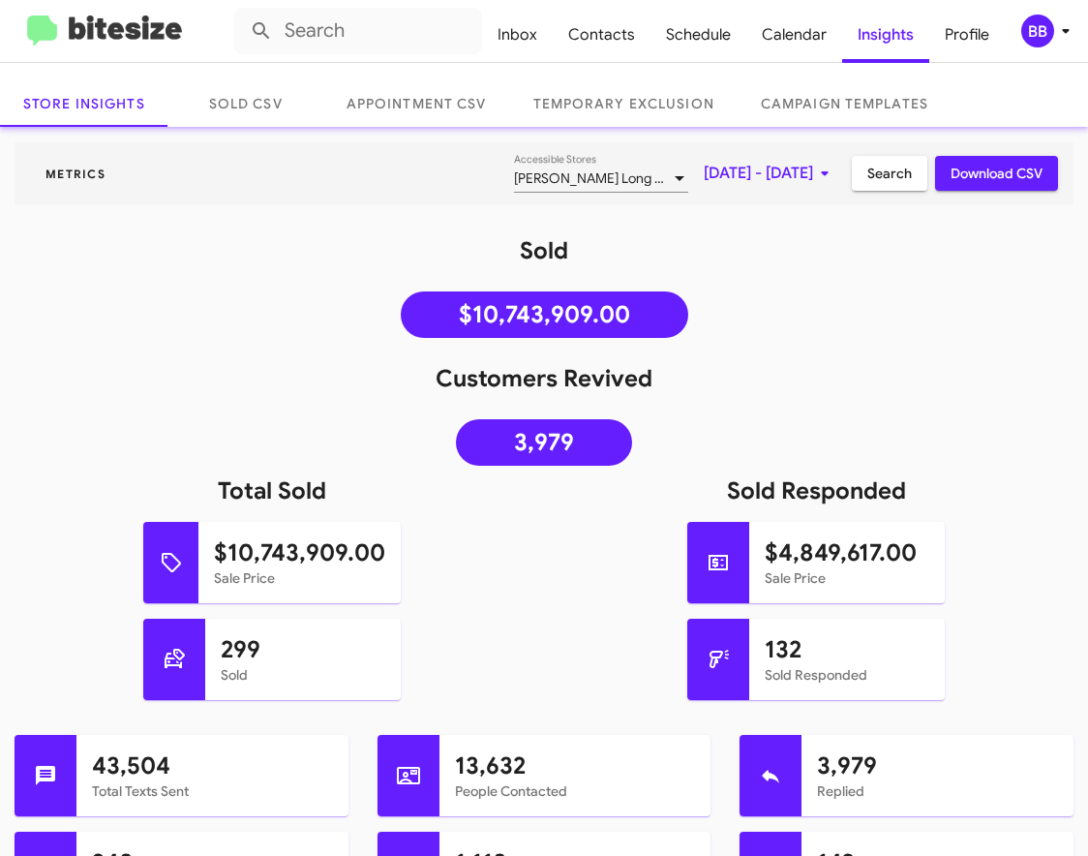
click at [879, 183] on span "Search" at bounding box center [890, 173] width 45 height 35
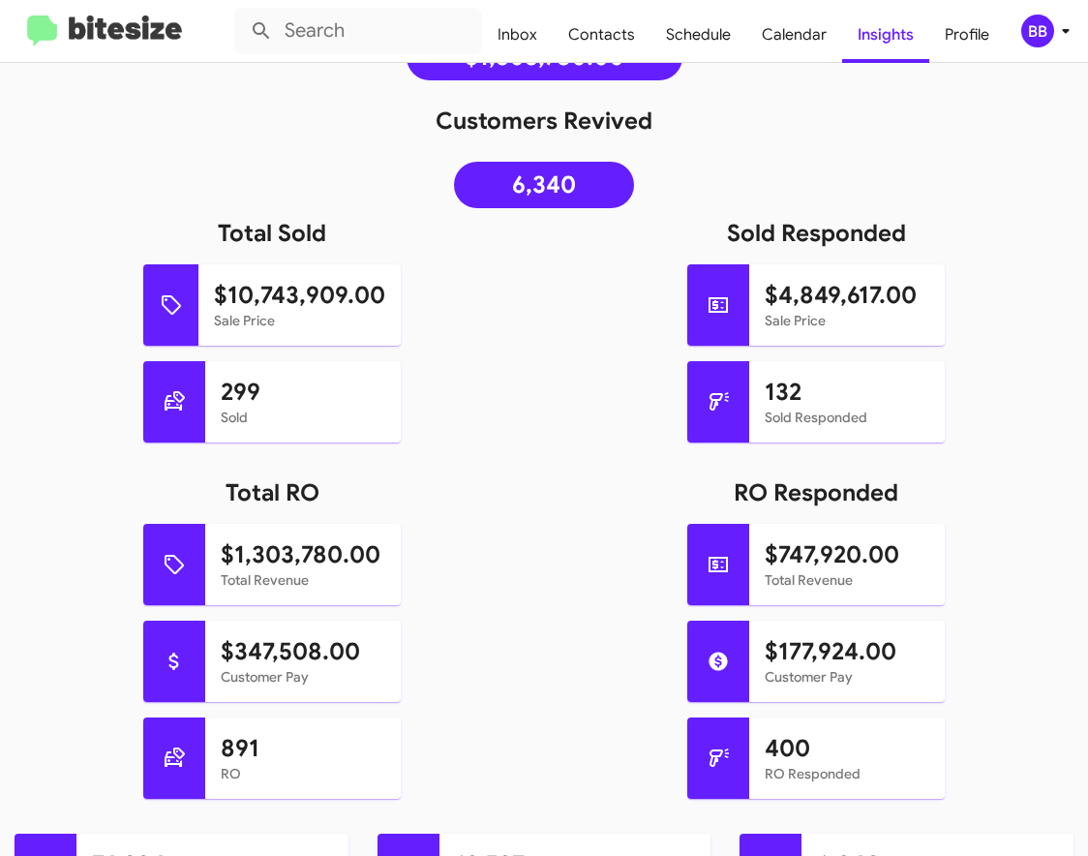
scroll to position [434, 0]
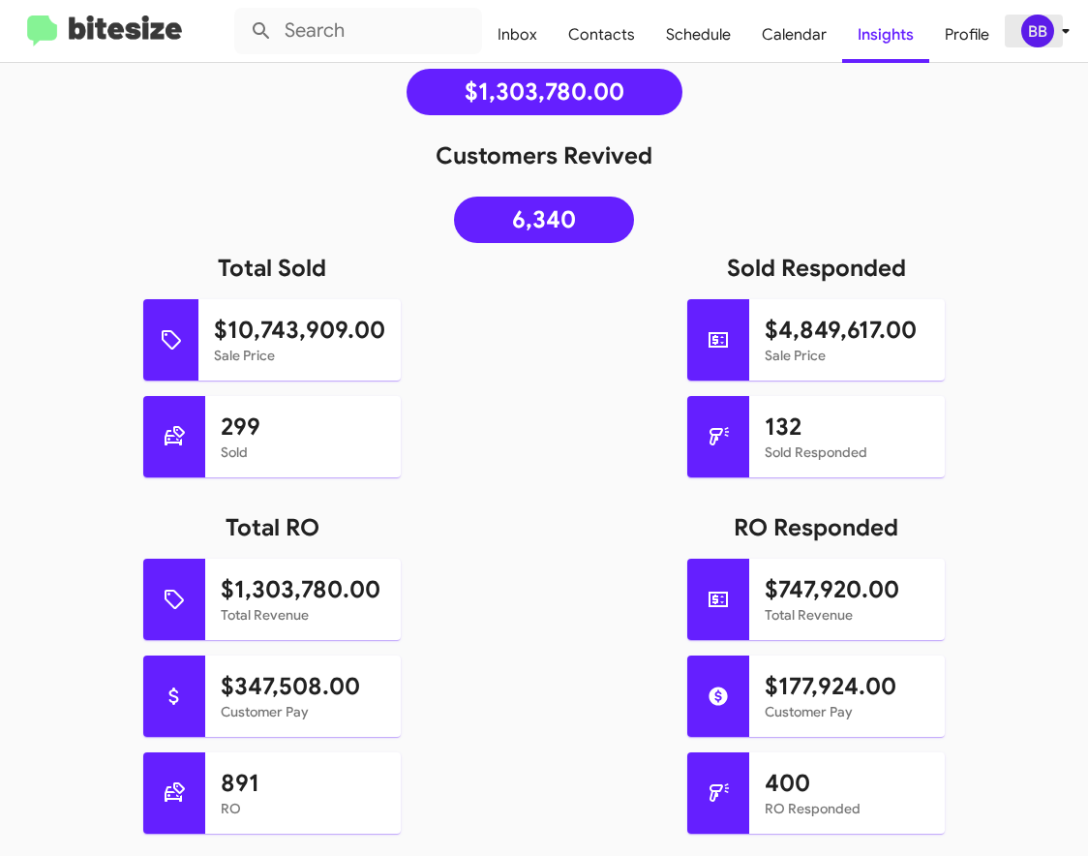
click at [1050, 45] on span "BB" at bounding box center [1050, 31] width 58 height 33
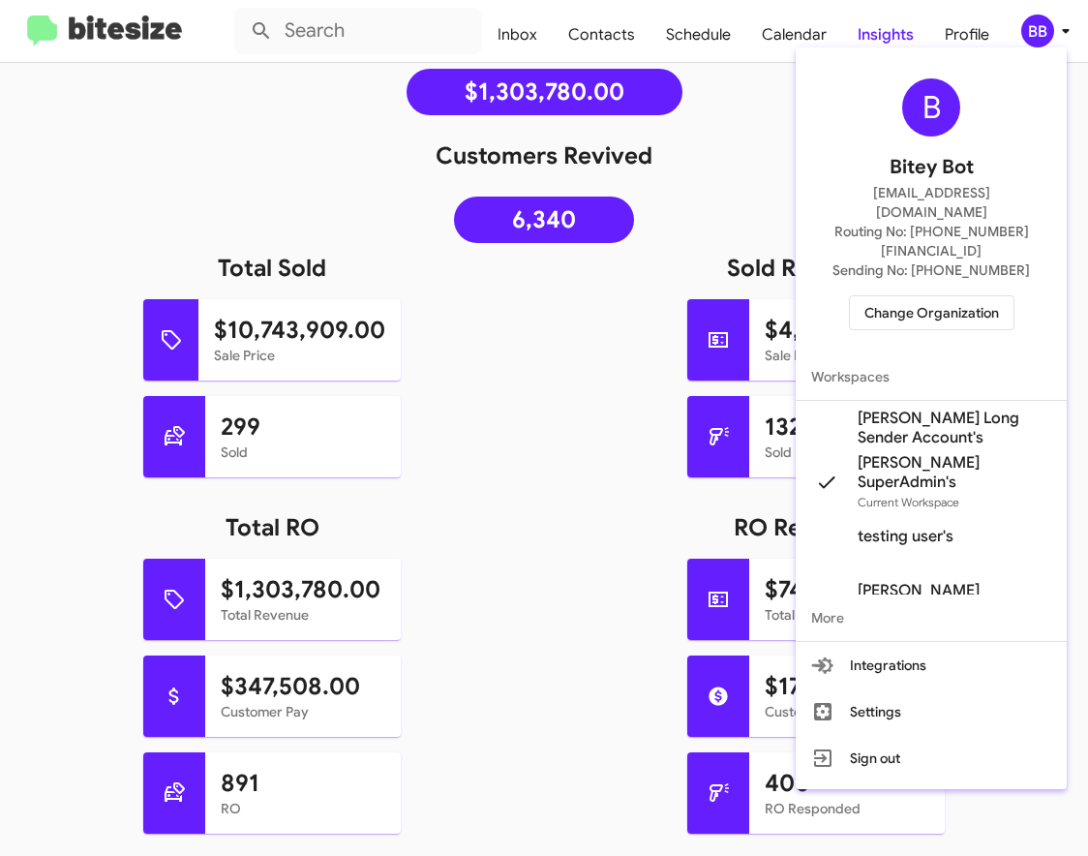
click at [949, 296] on span "Change Organization" at bounding box center [932, 312] width 135 height 33
